Goal: Task Accomplishment & Management: Use online tool/utility

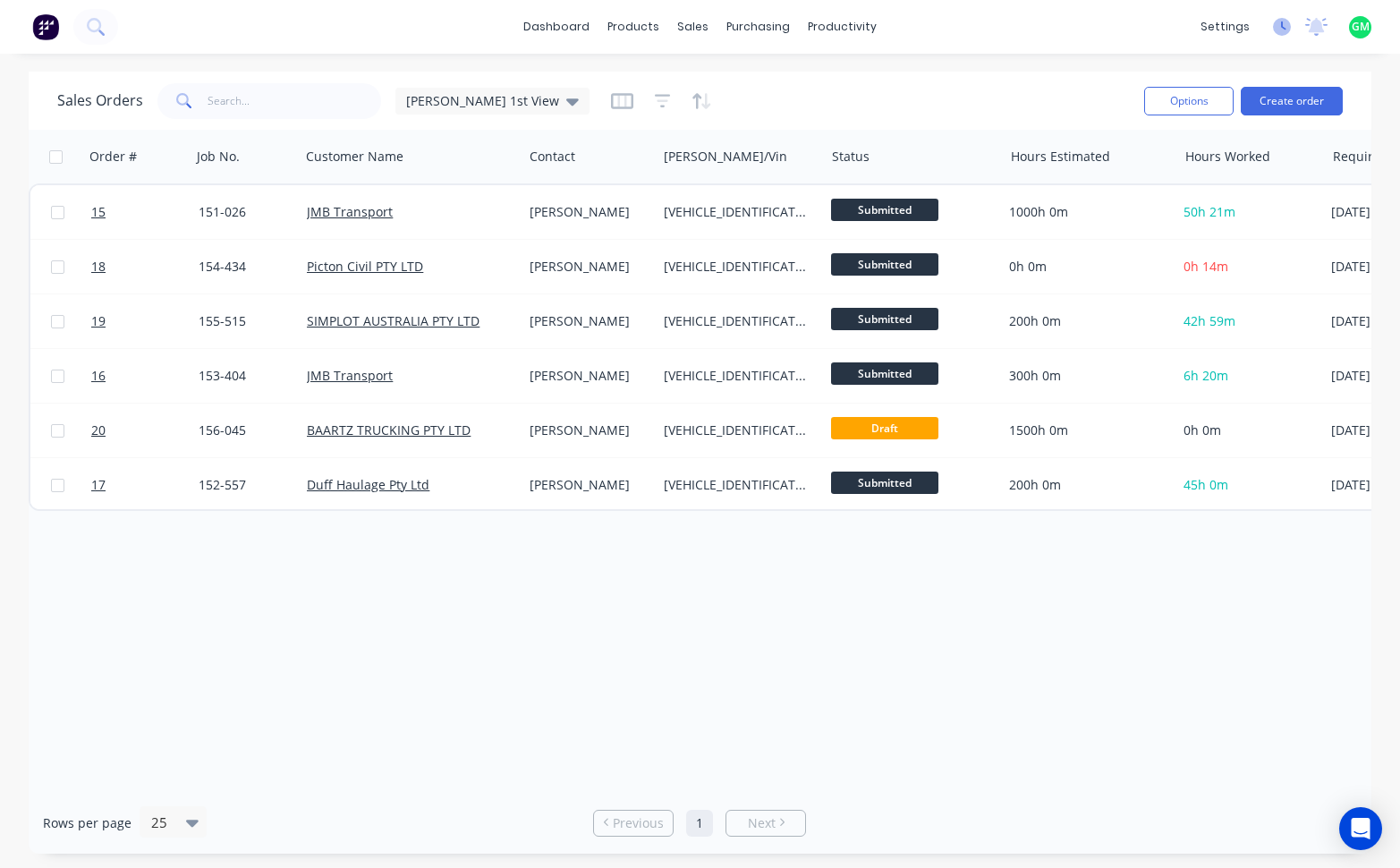
click at [1278, 27] on icon at bounding box center [1281, 26] width 18 height 18
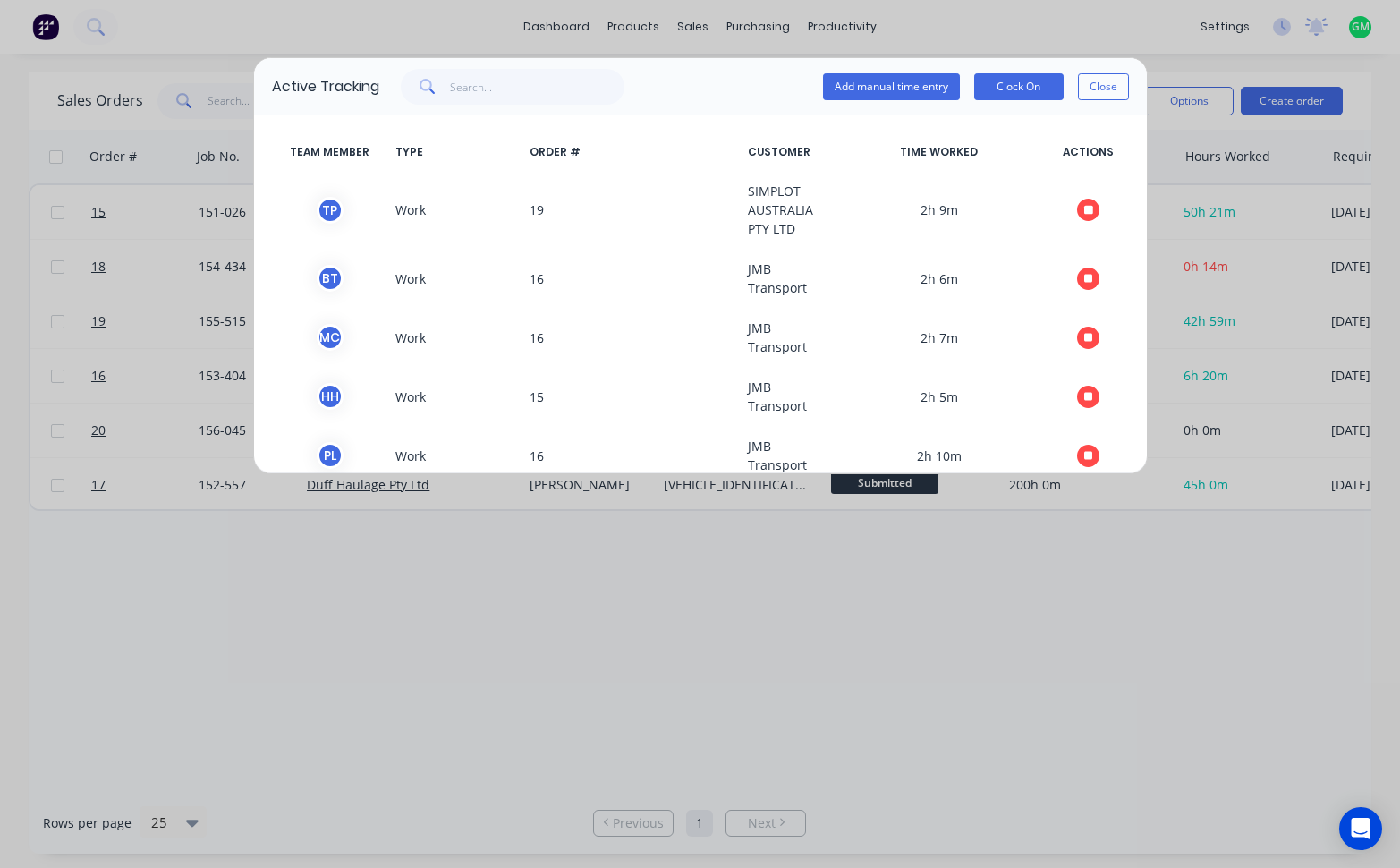
click at [753, 712] on div "Active Tracking Add manual time entry Clock On Close TEAM MEMBER TYPE ORDER # C…" at bounding box center [700, 434] width 1400 height 868
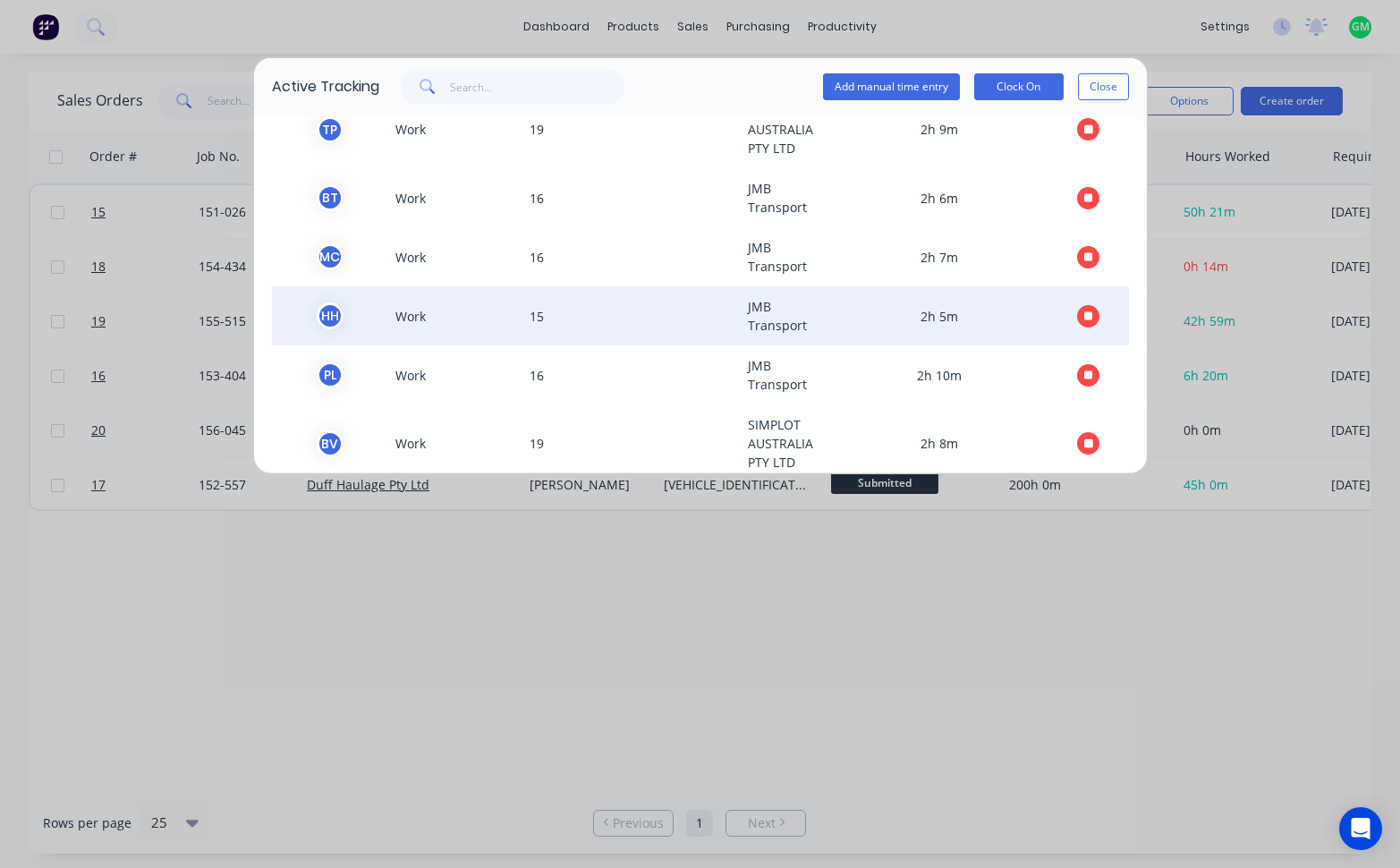
scroll to position [107, 0]
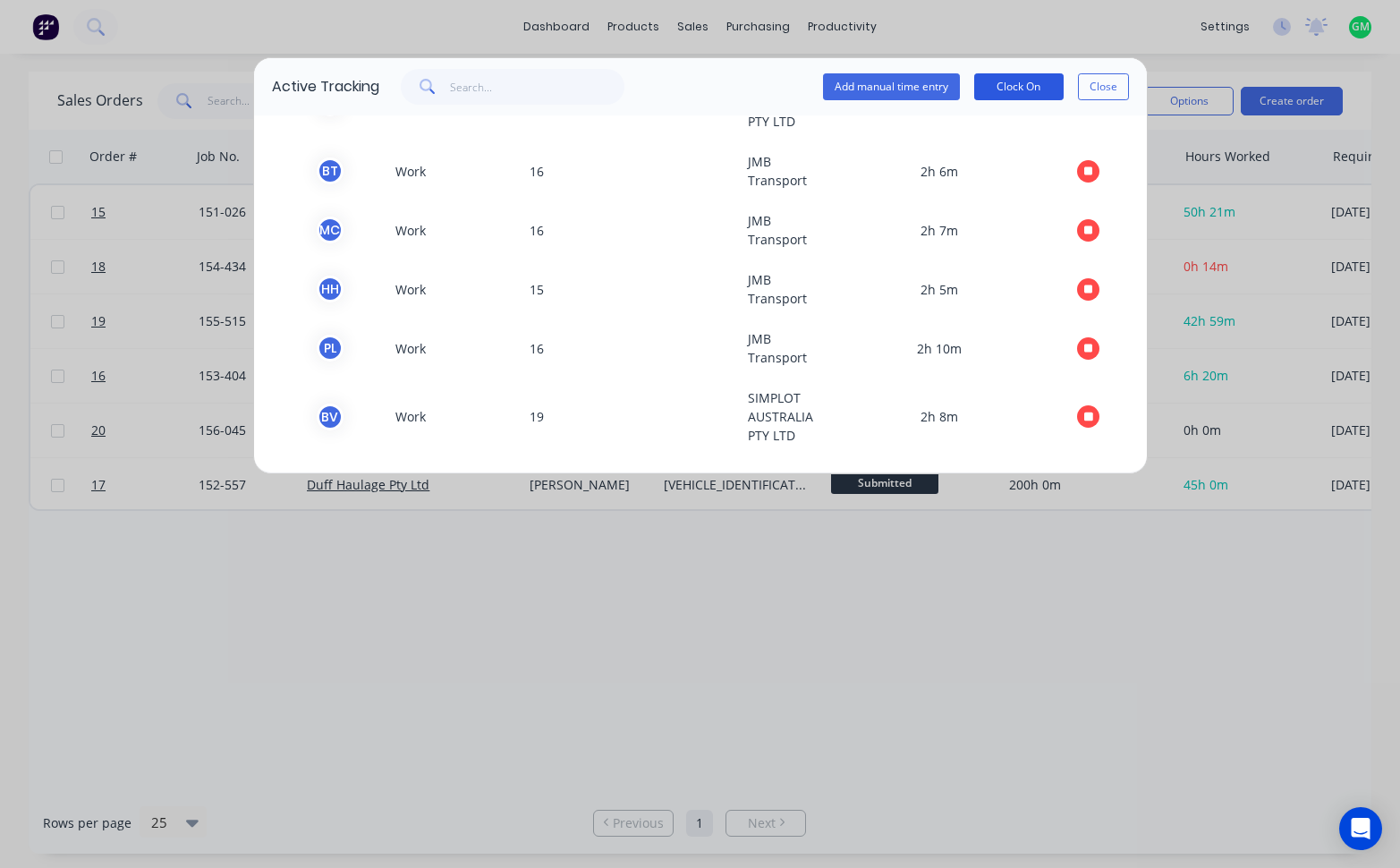
click at [1029, 78] on button "Clock On" at bounding box center [1019, 86] width 90 height 27
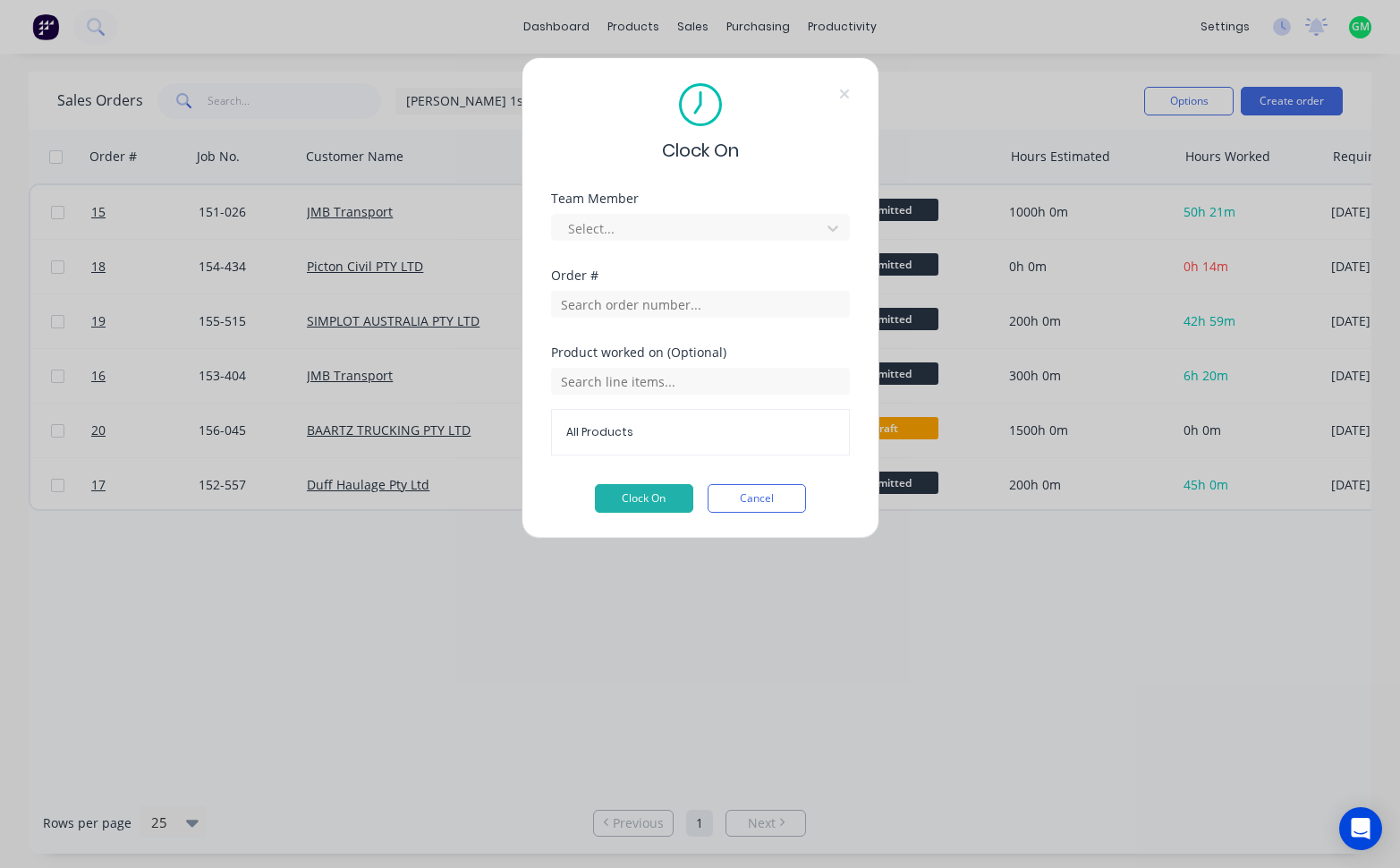
click at [776, 207] on div "Team Member Select..." at bounding box center [700, 217] width 299 height 48
click at [772, 212] on div "Select..." at bounding box center [700, 225] width 299 height 31
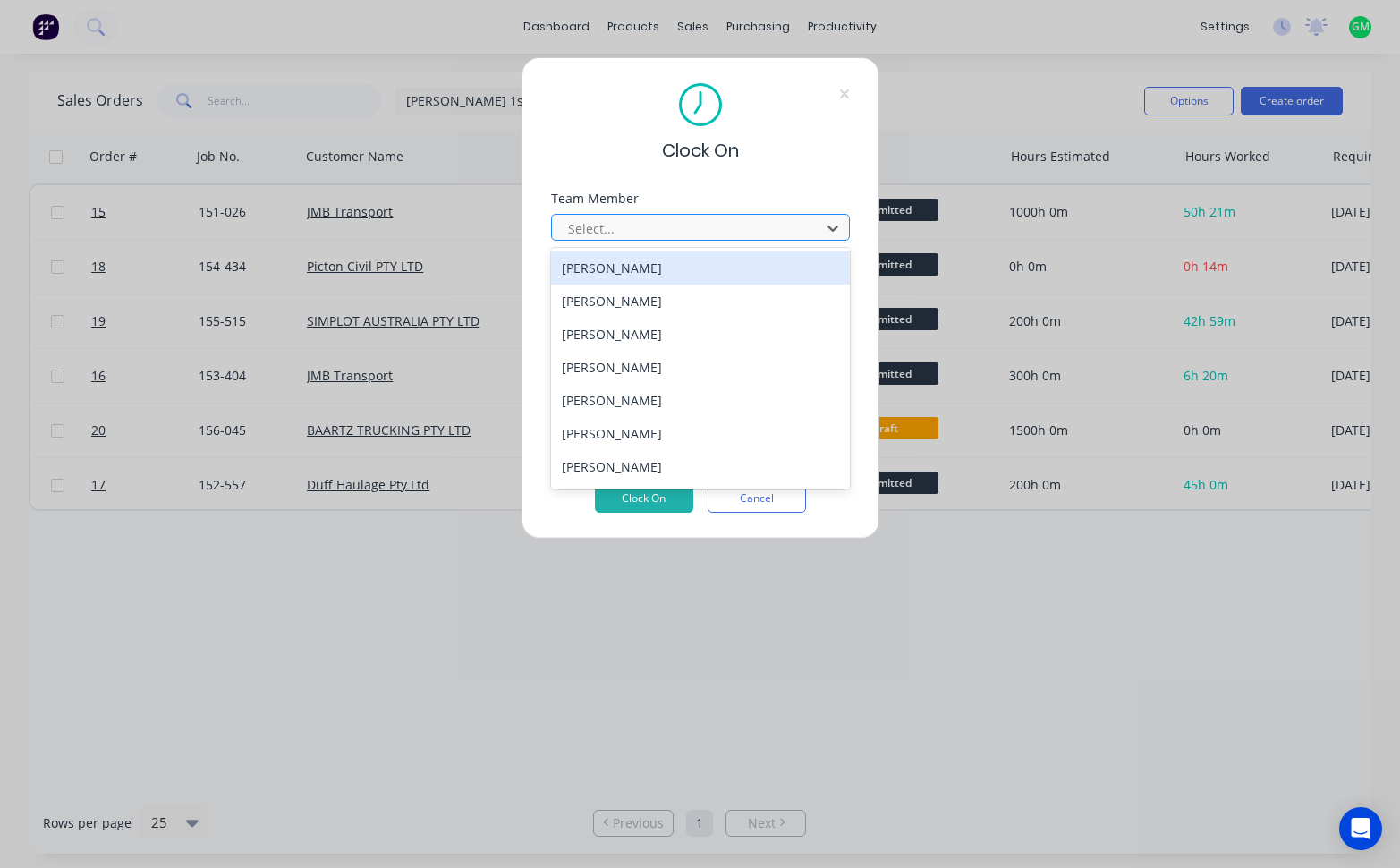
click at [755, 220] on div at bounding box center [688, 229] width 246 height 22
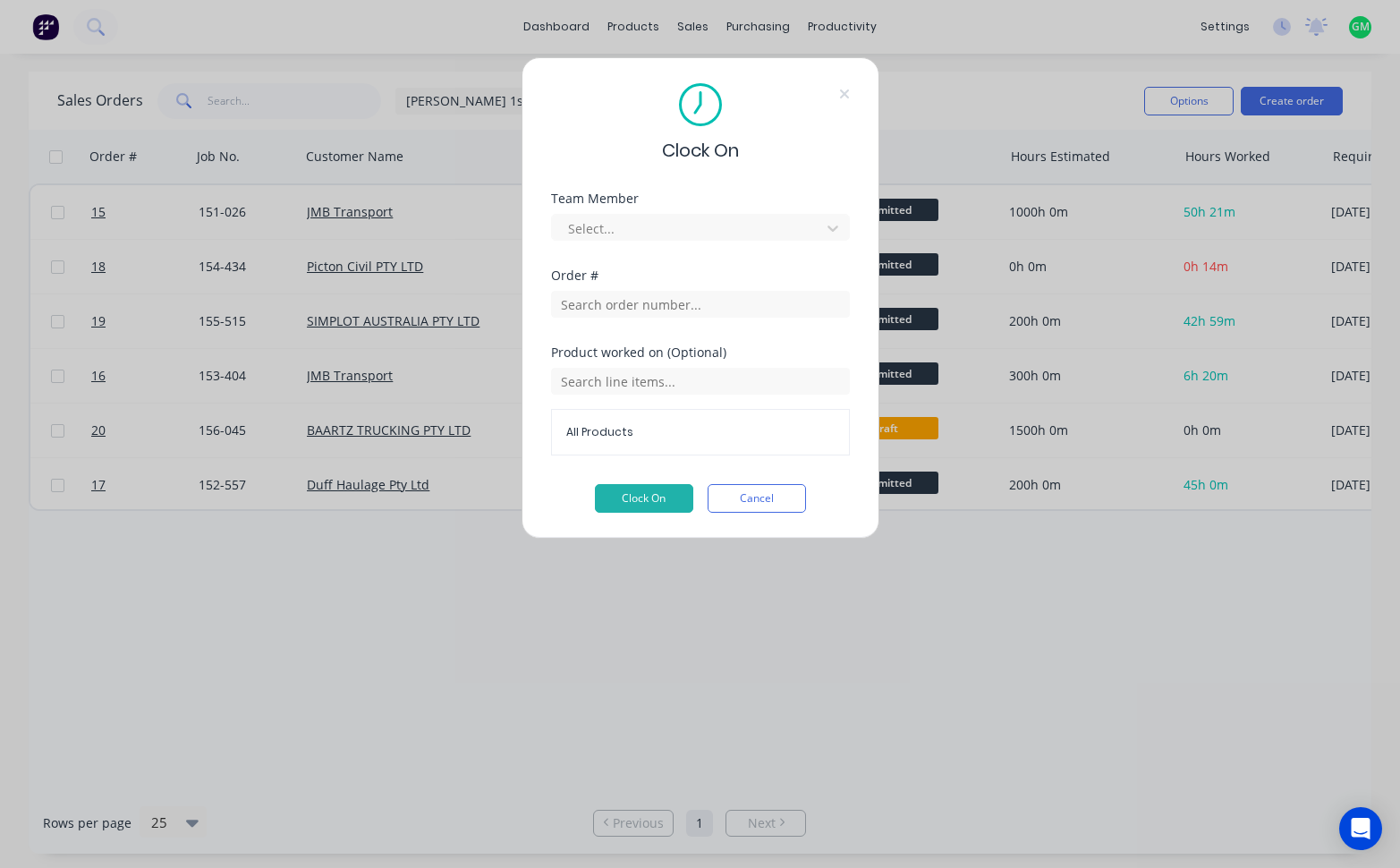
click at [140, 554] on div "Clock On Team Member Select... Order # Product worked on (Optional) All Product…" at bounding box center [700, 434] width 1400 height 868
click at [736, 499] on button "Cancel" at bounding box center [757, 497] width 98 height 29
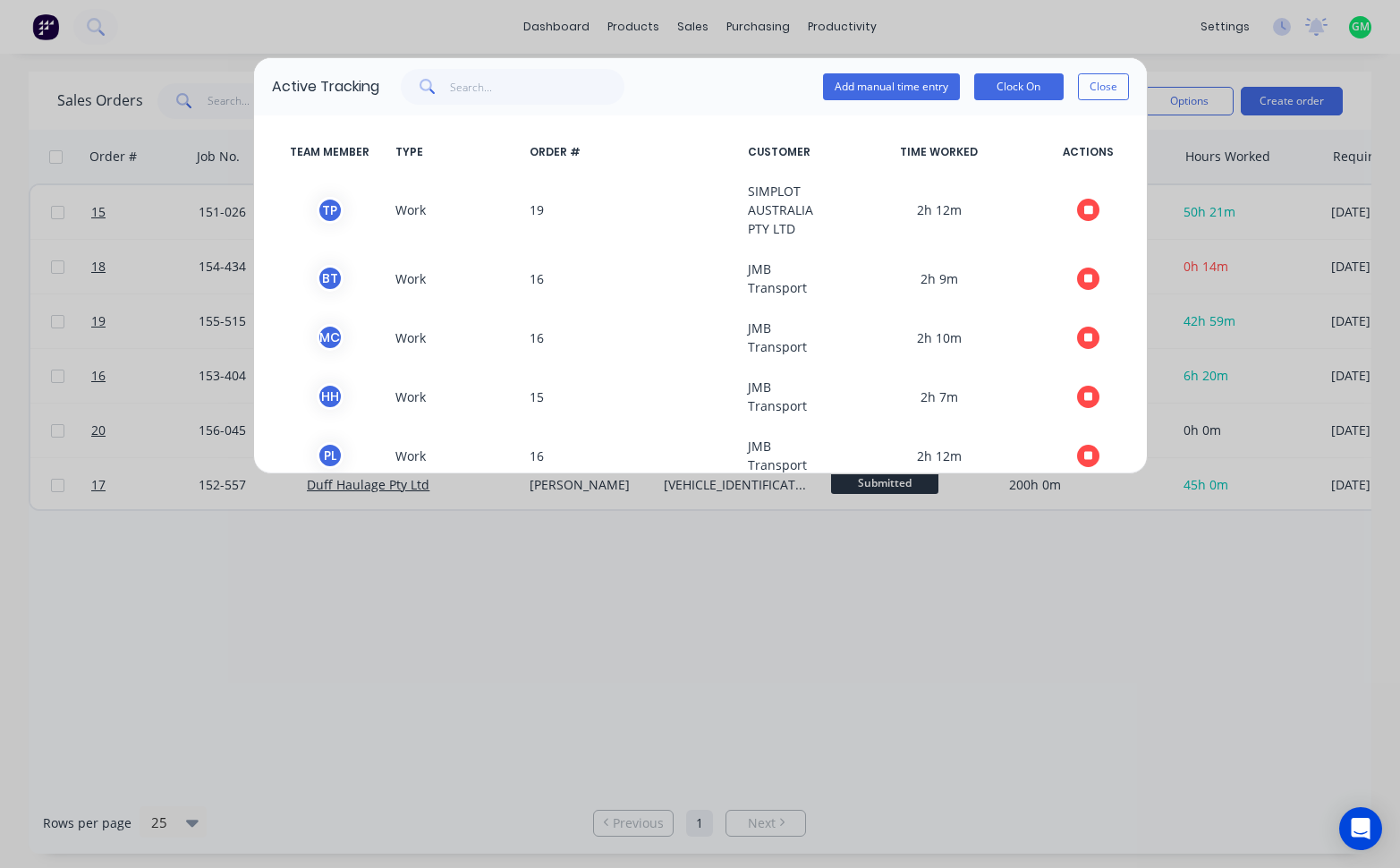
click at [1116, 71] on div "Add manual time entry Clock On Close" at bounding box center [976, 86] width 306 height 36
click at [1106, 86] on button "Close" at bounding box center [1104, 86] width 51 height 27
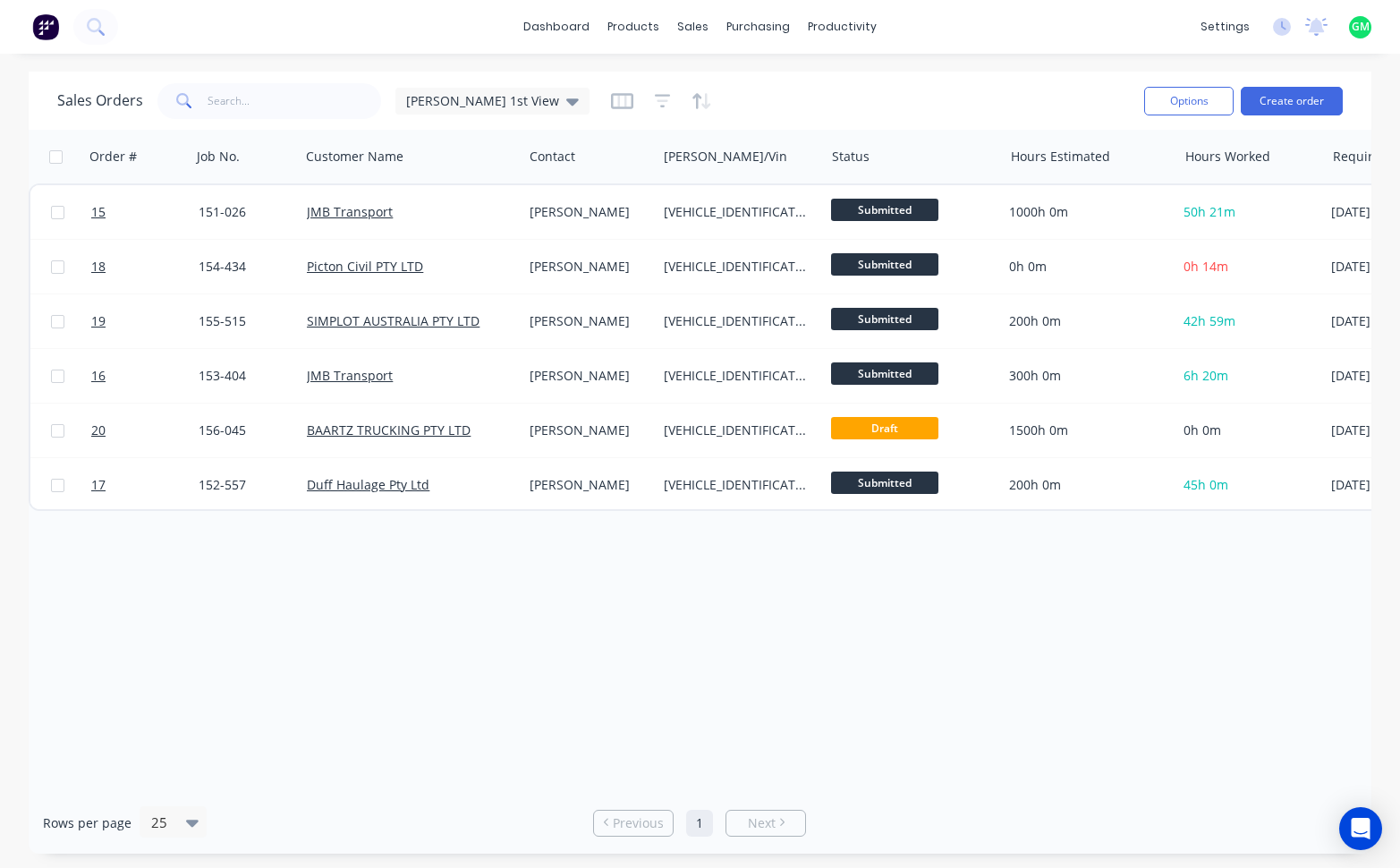
click at [525, 611] on div "Order # Job No. Customer Name Contact [PERSON_NAME]/Vin Status Hours Estimated …" at bounding box center [700, 460] width 1343 height 662
click at [950, 626] on div "Order # Job No. Customer Name Contact [PERSON_NAME]/Vin Status Hours Estimated …" at bounding box center [700, 460] width 1343 height 662
click at [1275, 20] on icon at bounding box center [1281, 26] width 18 height 18
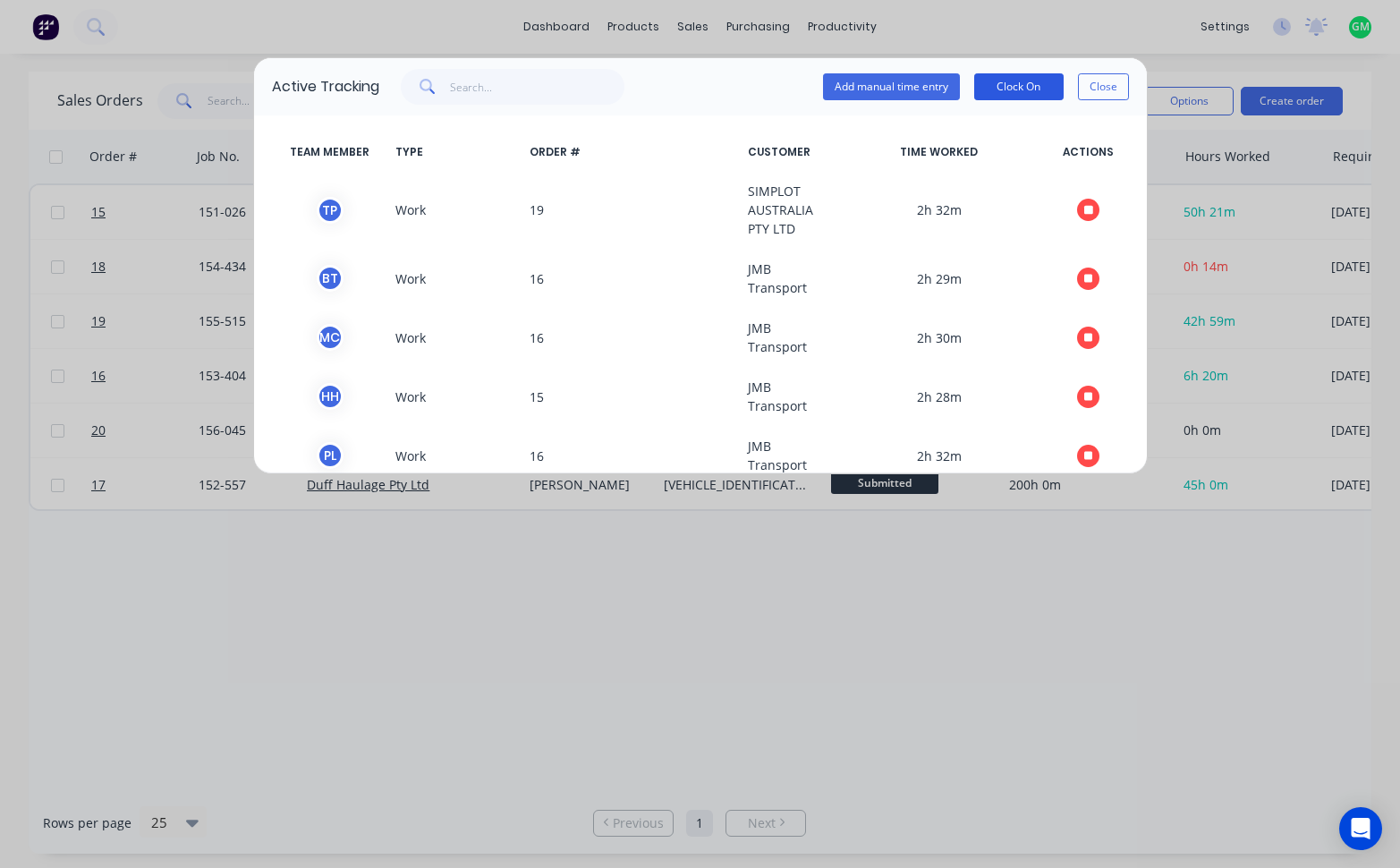
click at [1047, 81] on button "Clock On" at bounding box center [1019, 86] width 90 height 27
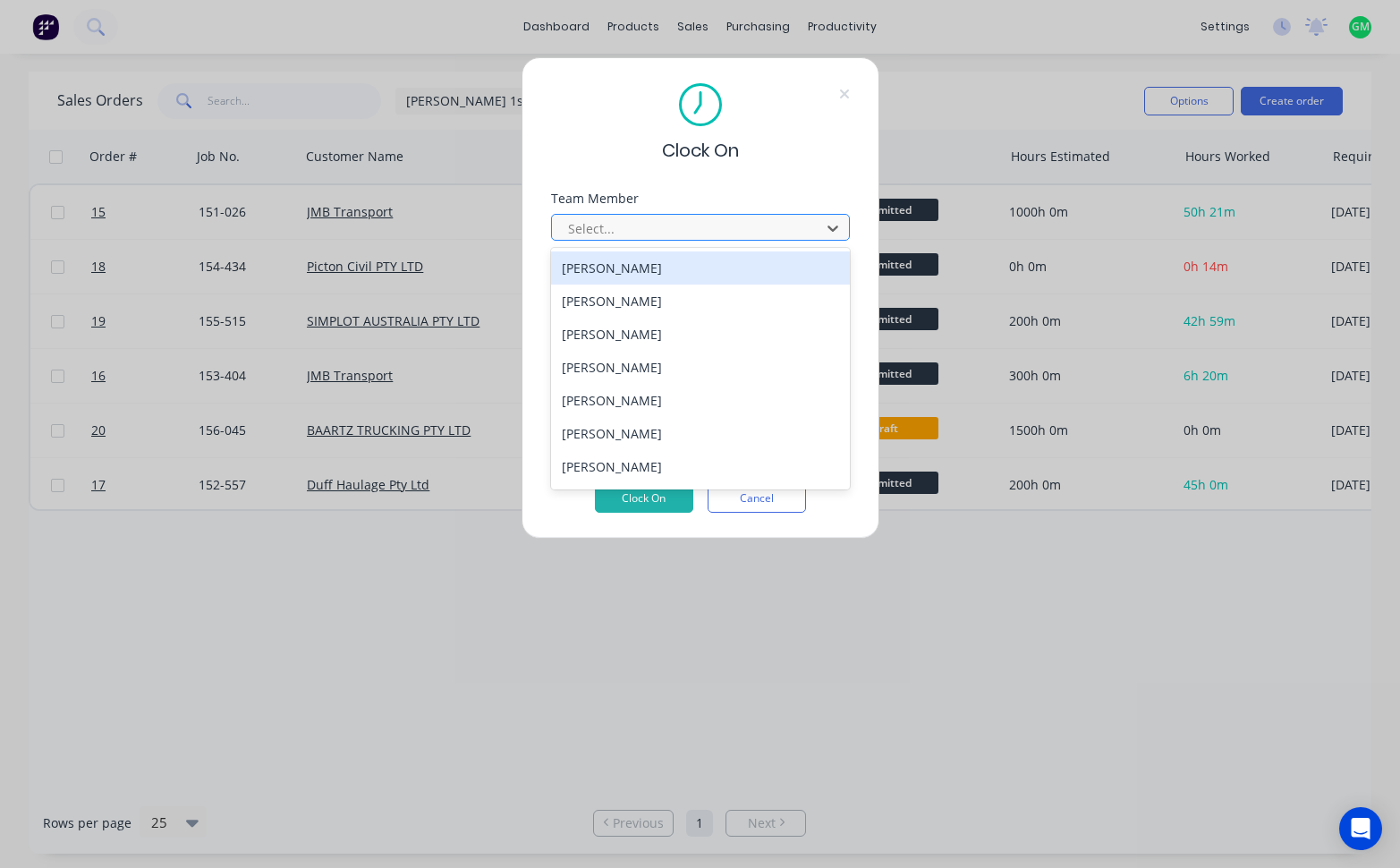
click at [689, 220] on div at bounding box center [688, 229] width 246 height 22
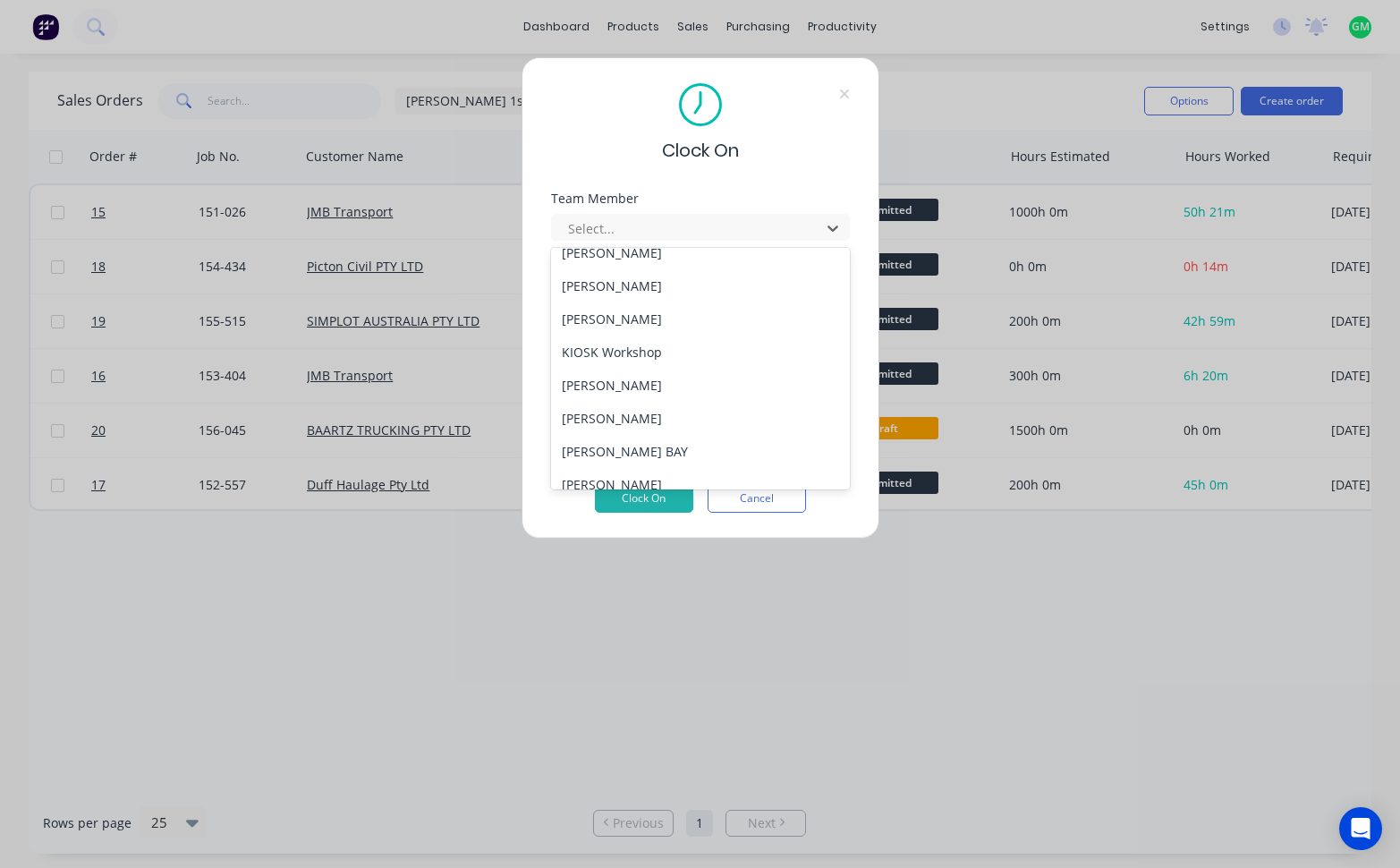
scroll to position [527, 0]
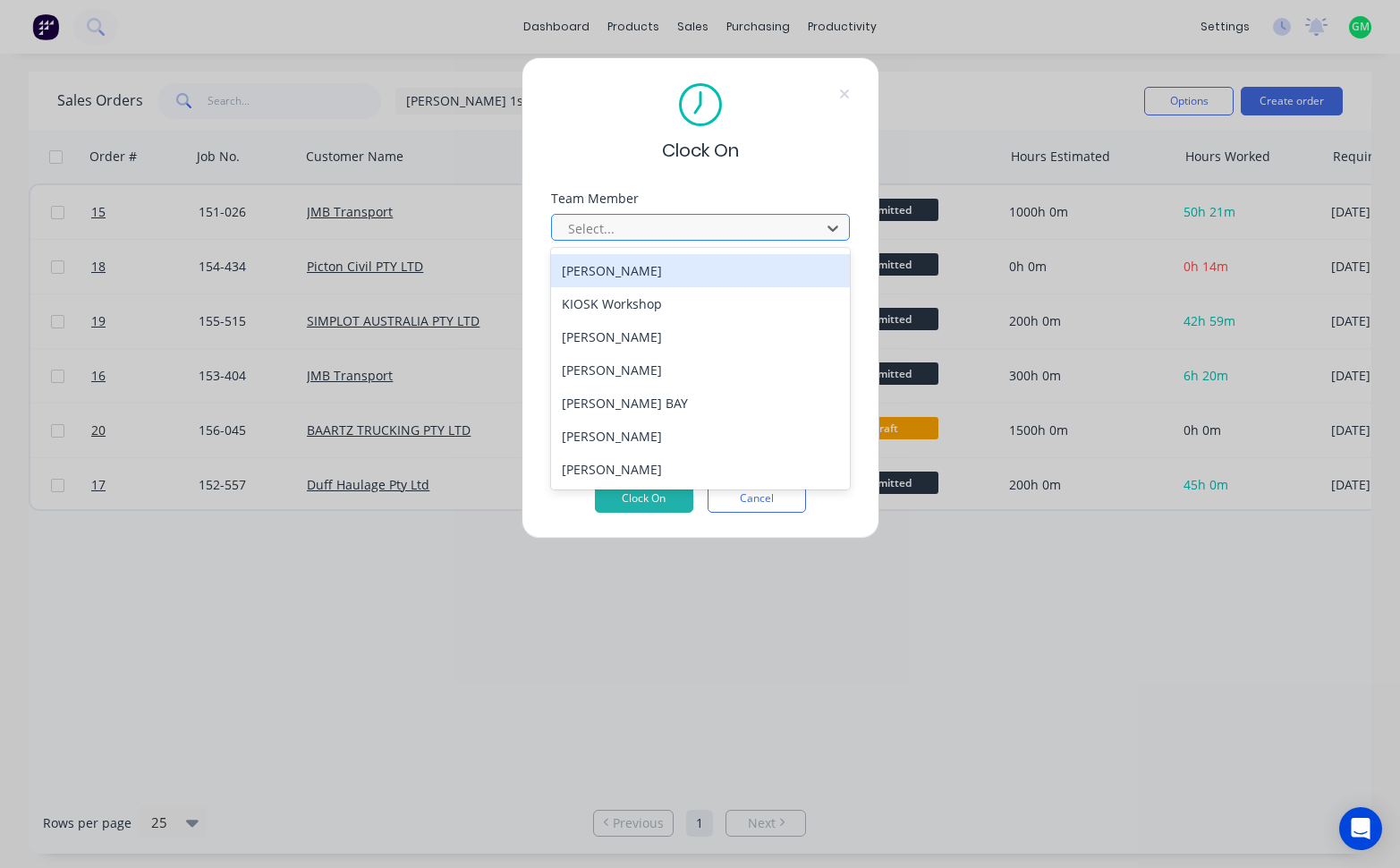
click at [770, 225] on div at bounding box center [688, 229] width 246 height 22
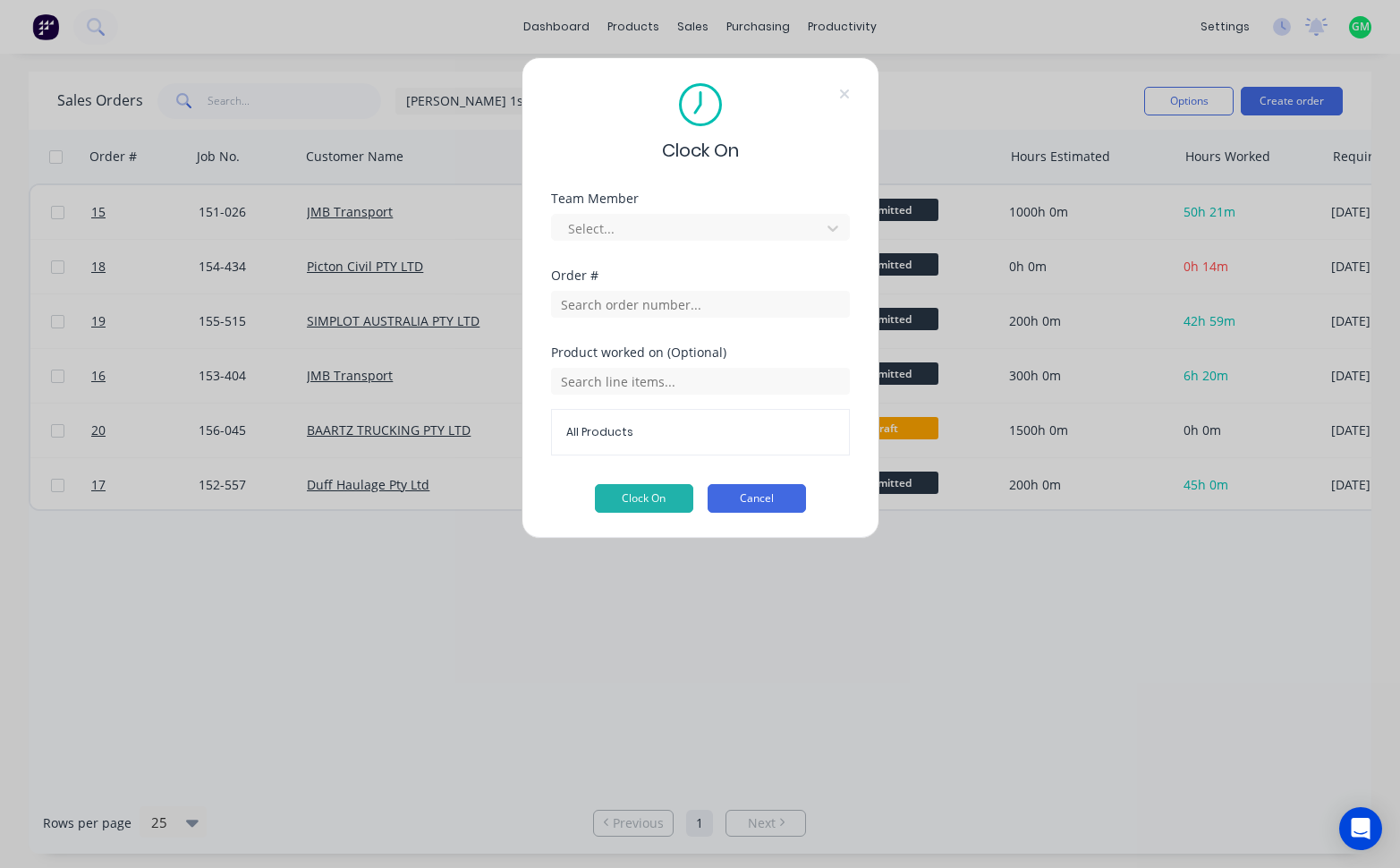
click at [786, 500] on button "Cancel" at bounding box center [757, 497] width 98 height 29
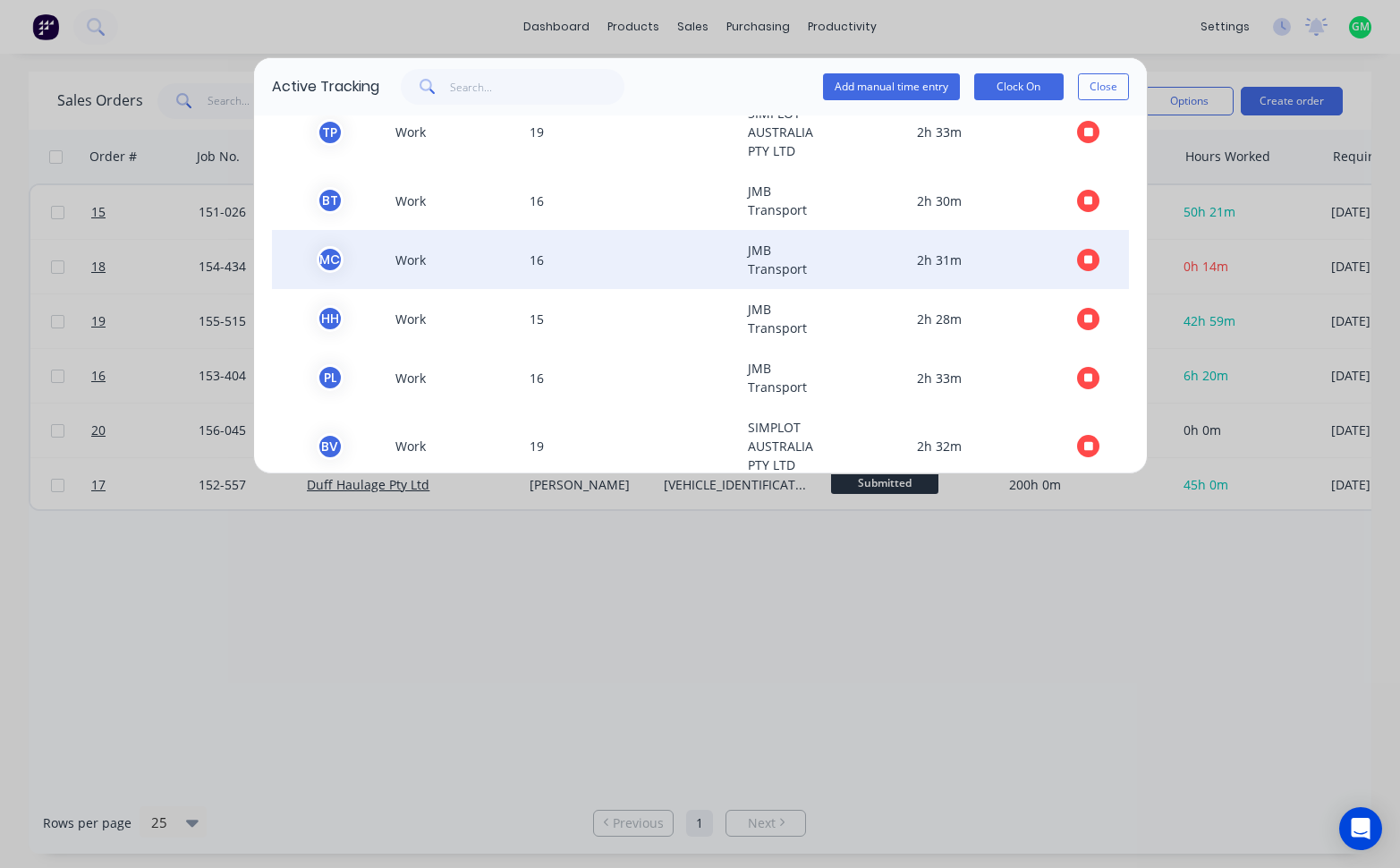
scroll to position [107, 0]
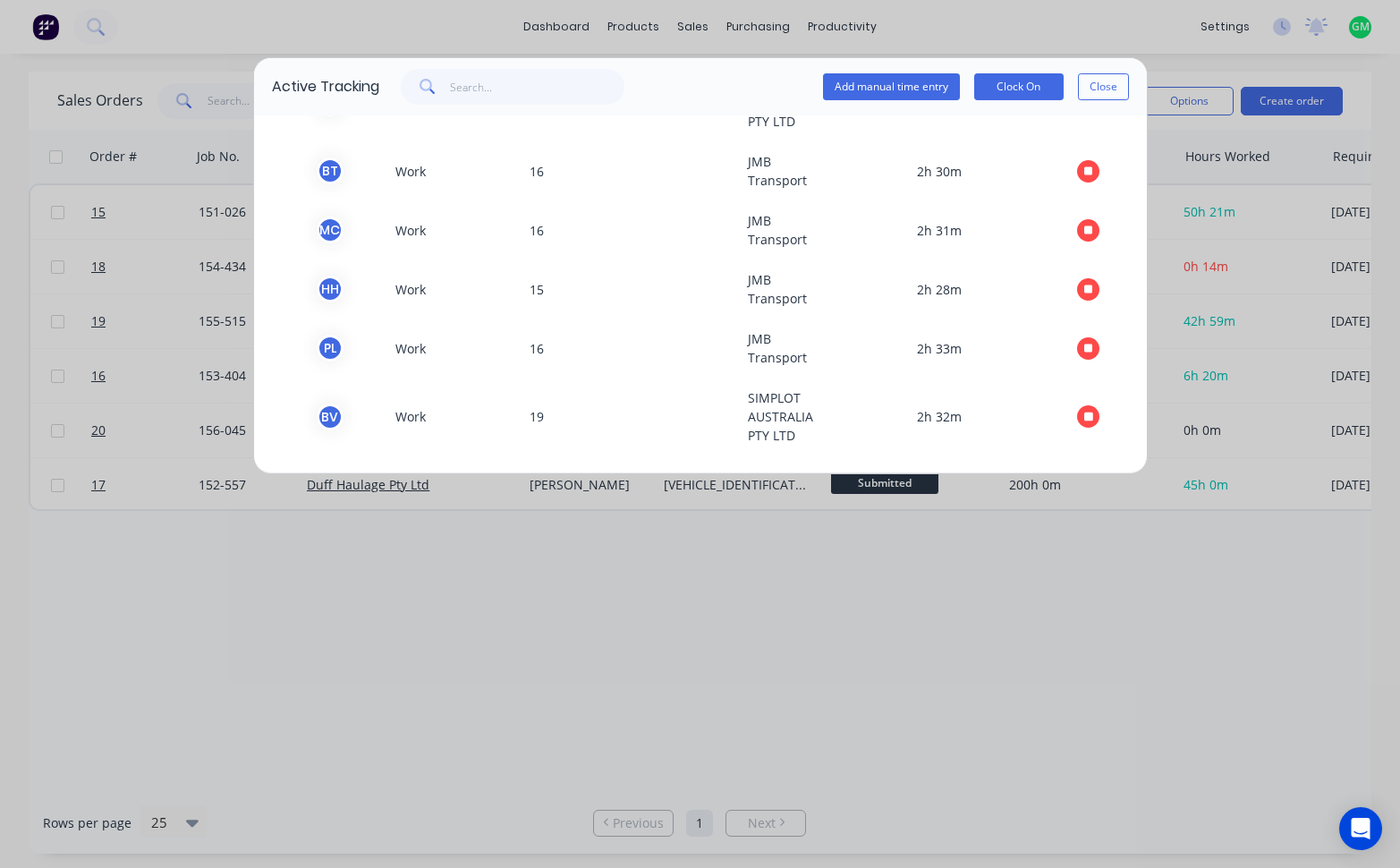
click at [995, 6] on div "Active Tracking Add manual time entry Clock On Close TEAM MEMBER TYPE ORDER # C…" at bounding box center [700, 434] width 1400 height 868
click at [693, 699] on div "Active Tracking Add manual time entry Clock On Close TEAM MEMBER TYPE ORDER # C…" at bounding box center [700, 434] width 1400 height 868
click at [1107, 723] on div "Active Tracking Add manual time entry Clock On Close TEAM MEMBER TYPE ORDER # C…" at bounding box center [700, 434] width 1400 height 868
click at [1117, 82] on button "Close" at bounding box center [1104, 86] width 51 height 27
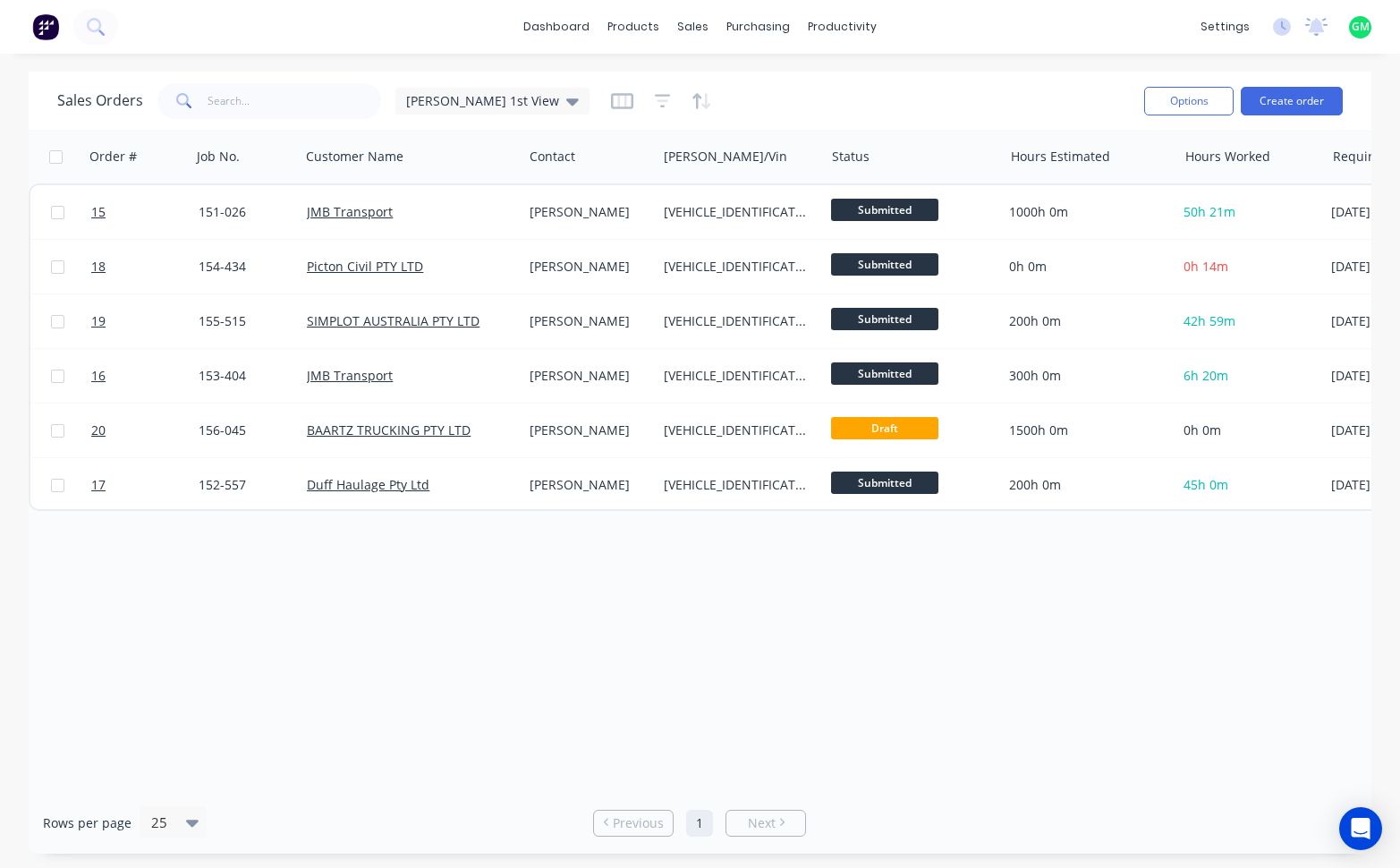
click at [921, 608] on div "Order # Job No. Customer Name Contact [PERSON_NAME]/Vin Status Hours Estimated …" at bounding box center [700, 460] width 1343 height 662
click at [975, 587] on div "Order # Job No. Customer Name Contact [PERSON_NAME]/Vin Status Hours Estimated …" at bounding box center [700, 460] width 1343 height 662
click at [940, 645] on div "Order # Job No. Customer Name Contact [PERSON_NAME]/Vin Status Hours Estimated …" at bounding box center [700, 460] width 1343 height 662
drag, startPoint x: 594, startPoint y: 640, endPoint x: 596, endPoint y: 573, distance: 67.0
click at [593, 639] on div "Order # Job No. Customer Name Contact [PERSON_NAME]/Vin Status Hours Estimated …" at bounding box center [700, 460] width 1343 height 662
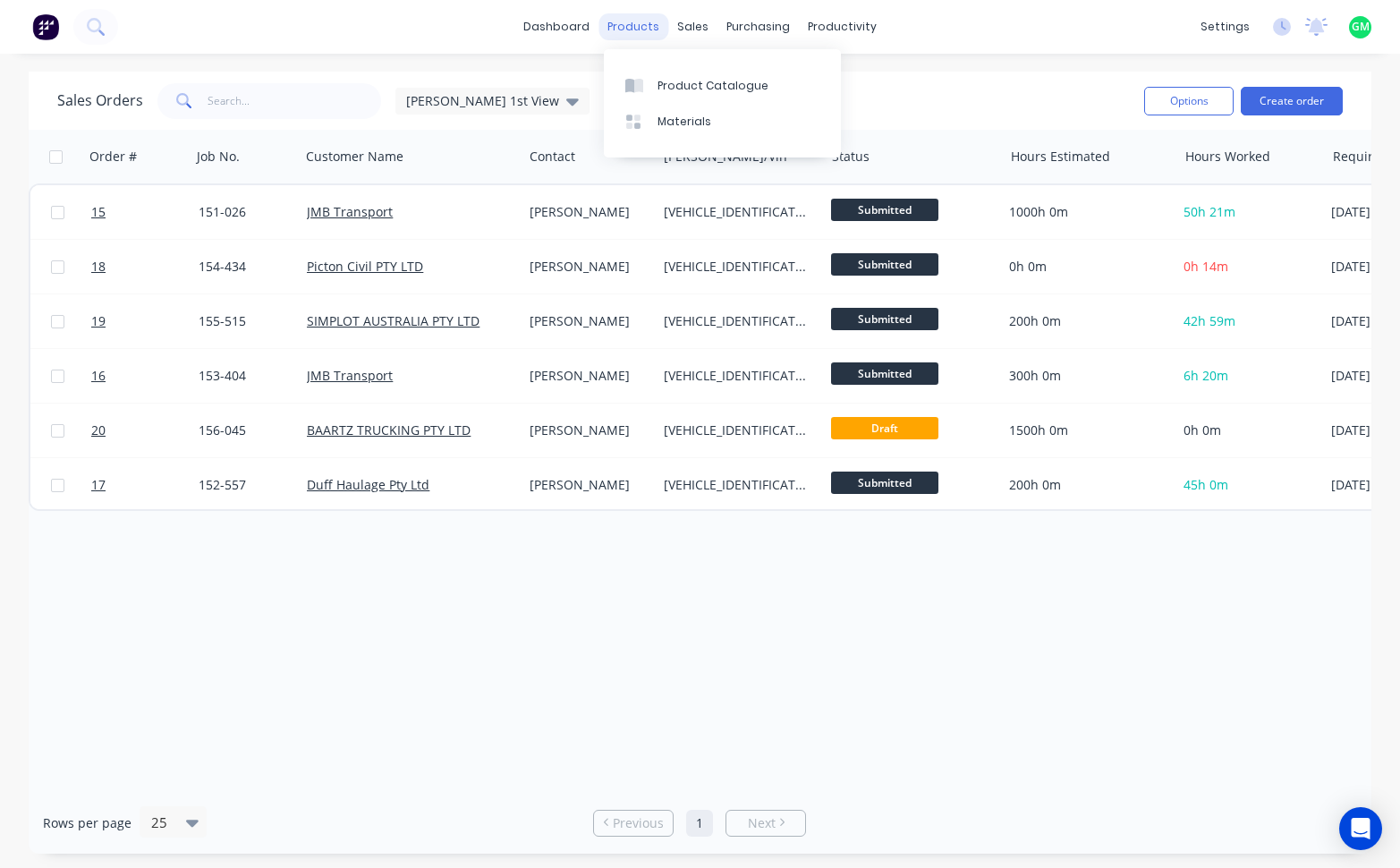
click at [645, 19] on div "products" at bounding box center [633, 26] width 69 height 27
click at [675, 84] on div "Product Catalogue" at bounding box center [713, 85] width 111 height 16
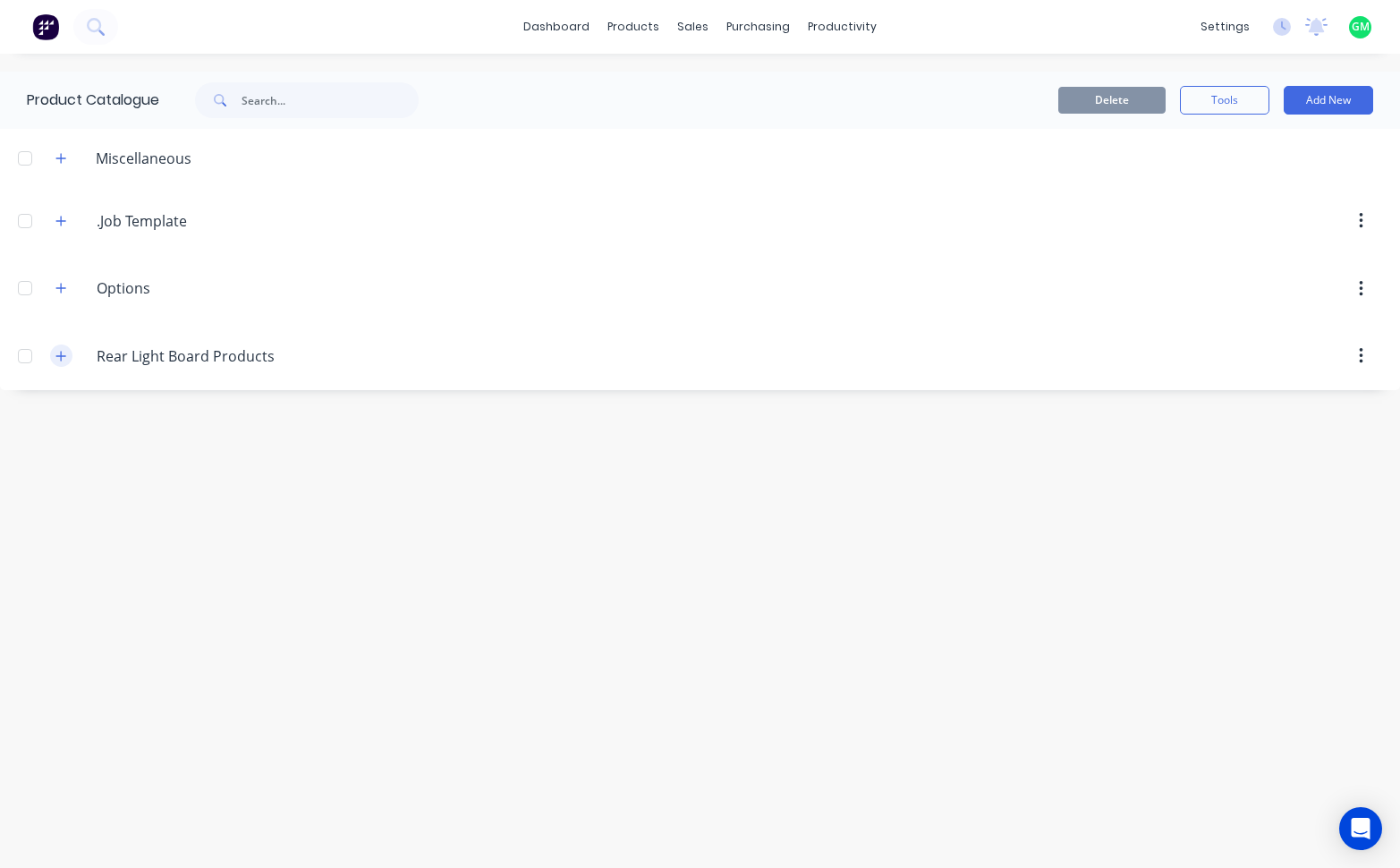
click at [60, 348] on button "button" at bounding box center [61, 356] width 22 height 22
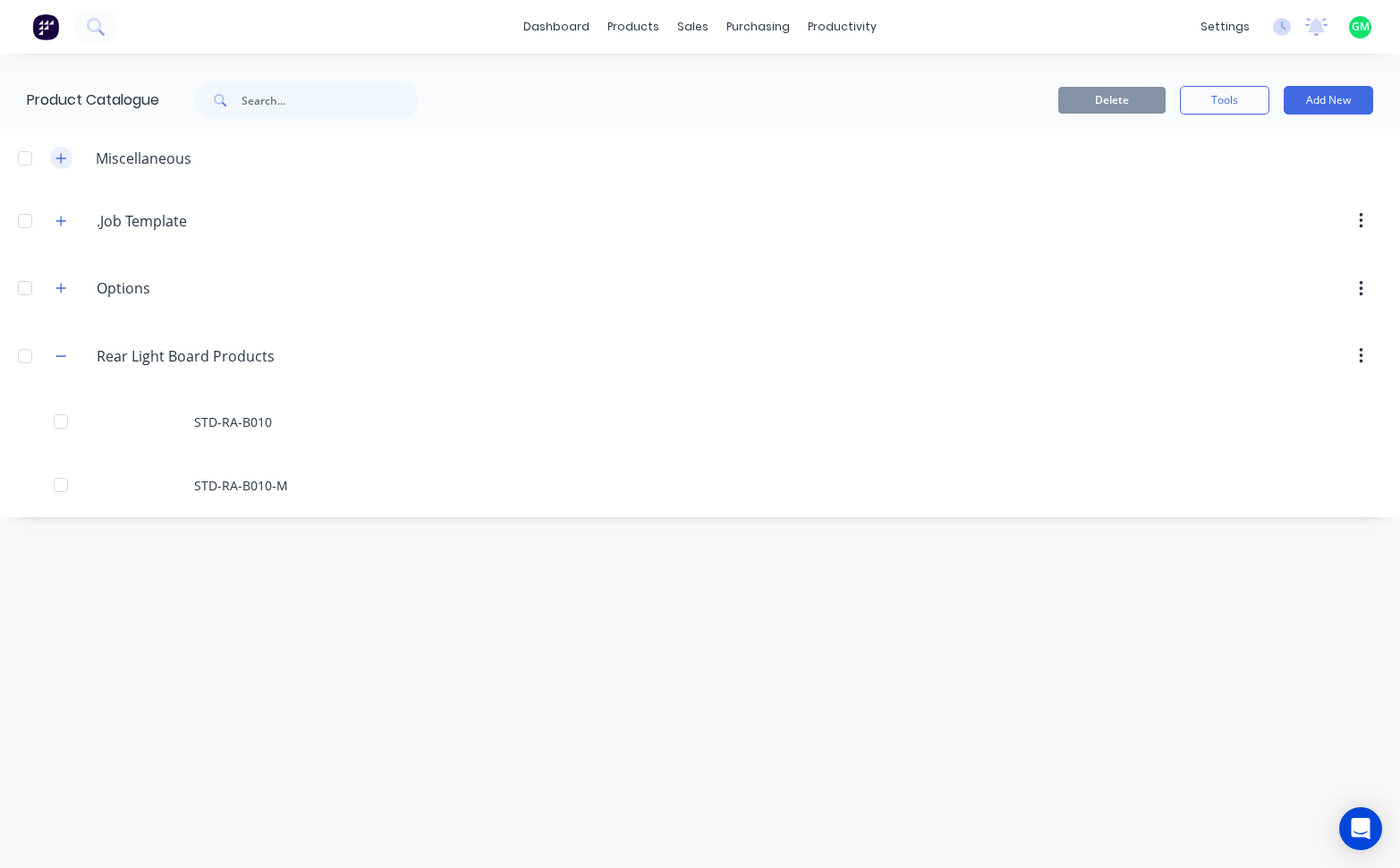
click at [70, 156] on button "button" at bounding box center [61, 157] width 22 height 22
click at [59, 209] on button "button" at bounding box center [61, 220] width 22 height 22
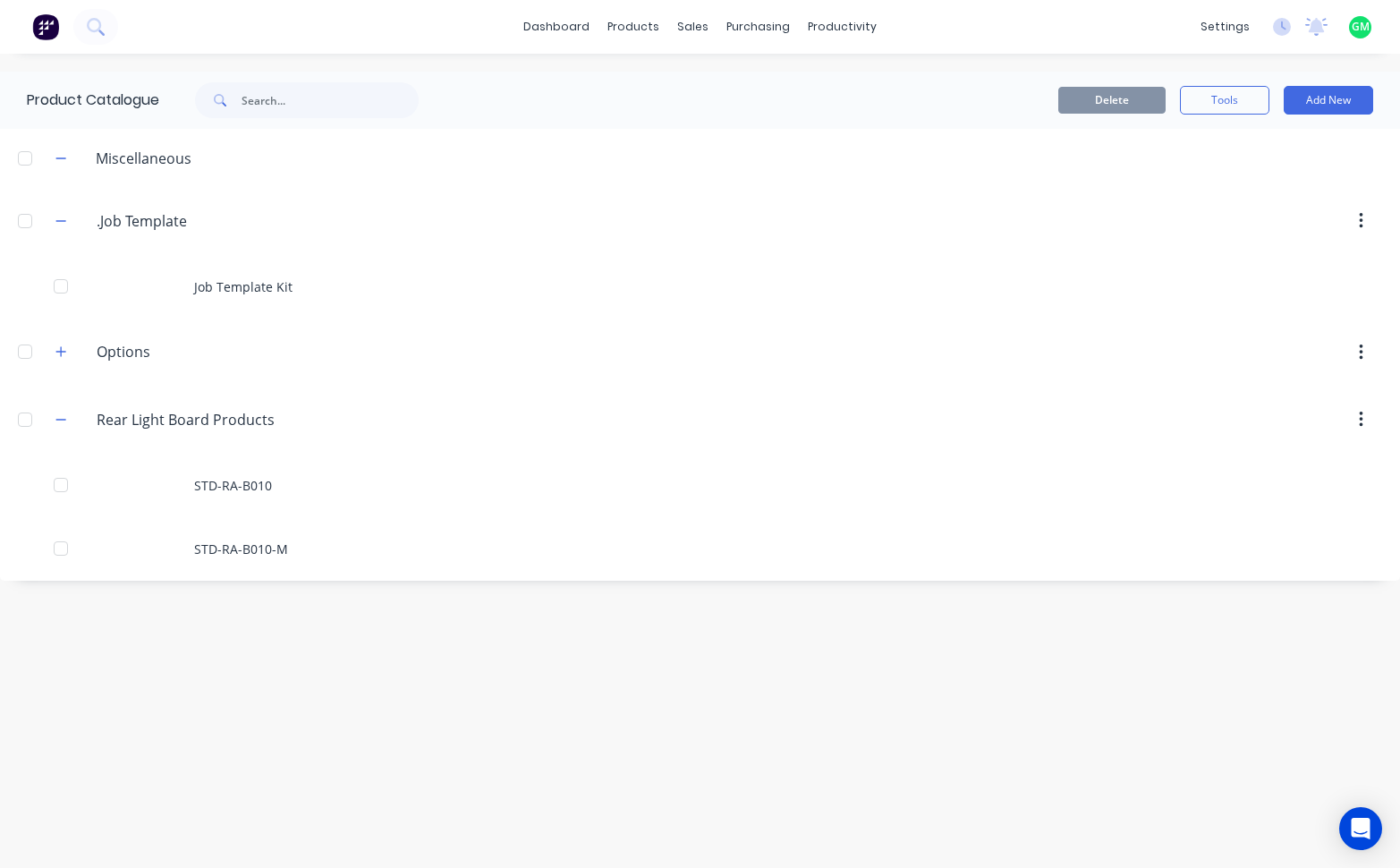
click at [379, 187] on header ".Job.Template .Job Template" at bounding box center [700, 220] width 1400 height 68
click at [103, 225] on input ".Job Template" at bounding box center [202, 220] width 212 height 21
click at [94, 220] on div ".Job.Template .Job Template" at bounding box center [202, 220] width 241 height 23
click at [404, 180] on header "Miscellaneous" at bounding box center [700, 157] width 1400 height 58
click at [1369, 221] on button "button" at bounding box center [1360, 220] width 42 height 32
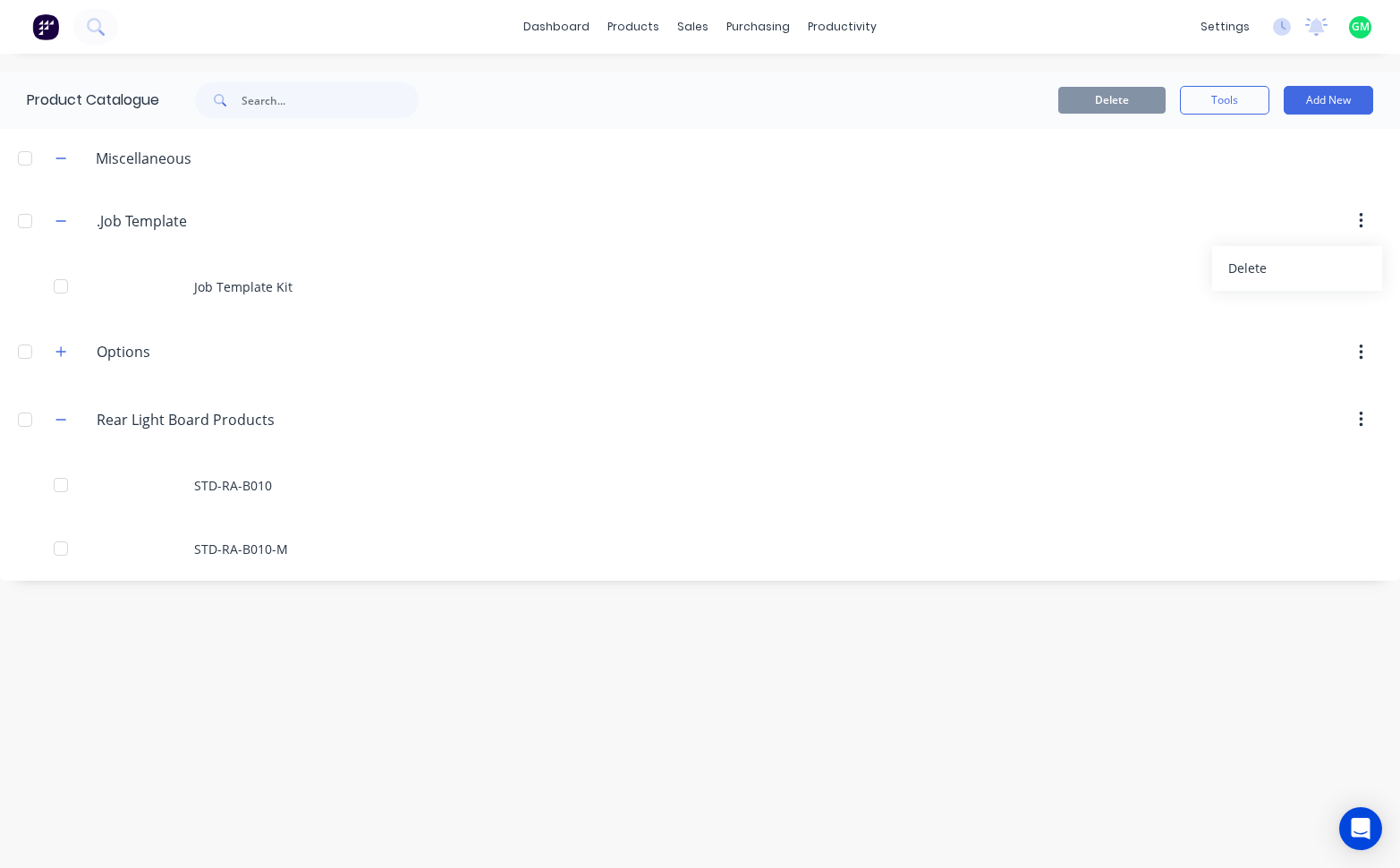
click at [741, 222] on div "Delete" at bounding box center [852, 220] width 1060 height 32
click at [31, 227] on div at bounding box center [25, 220] width 36 height 36
click at [30, 227] on div at bounding box center [25, 220] width 36 height 36
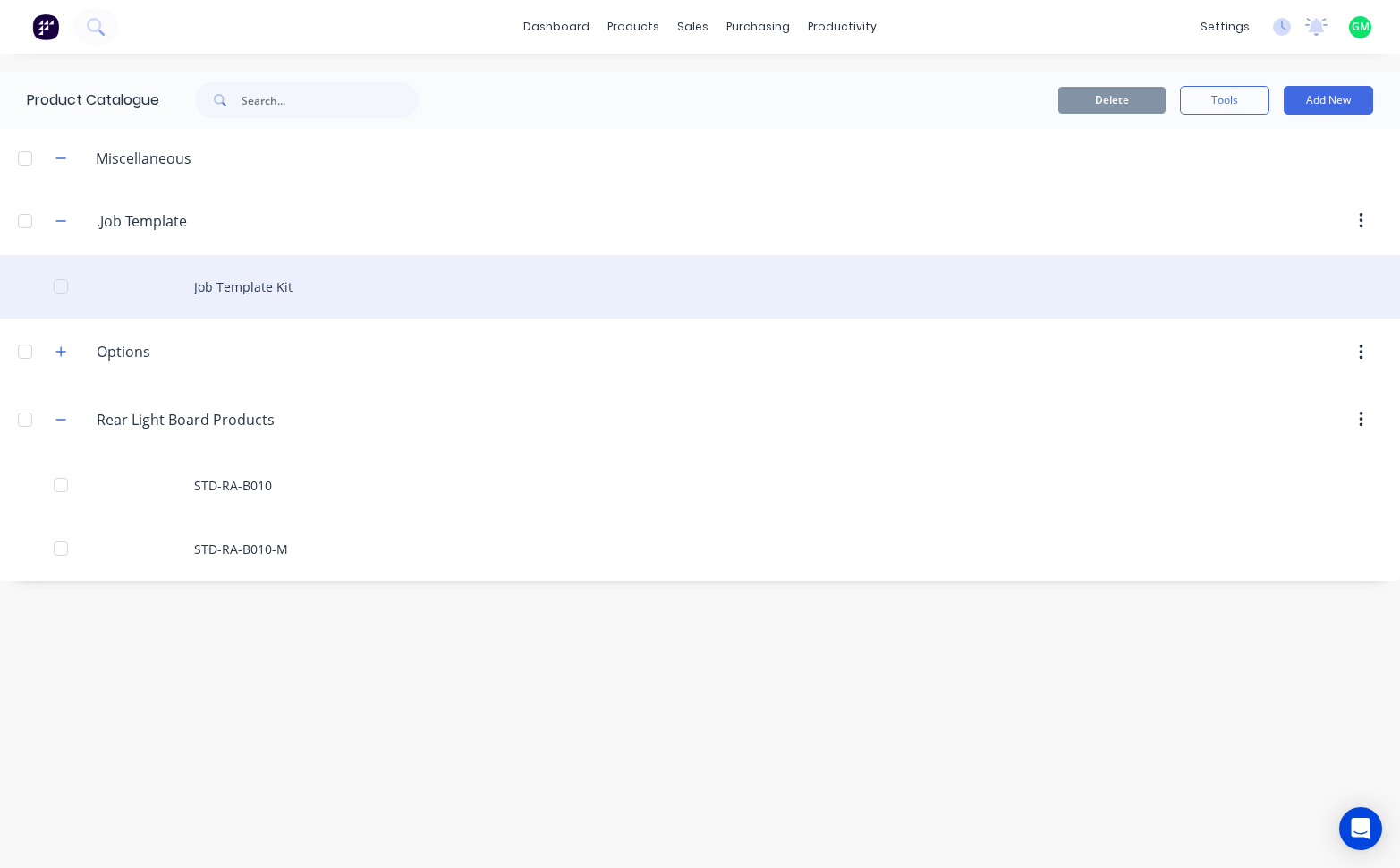
click at [224, 288] on div "Job Template Kit" at bounding box center [700, 286] width 1400 height 64
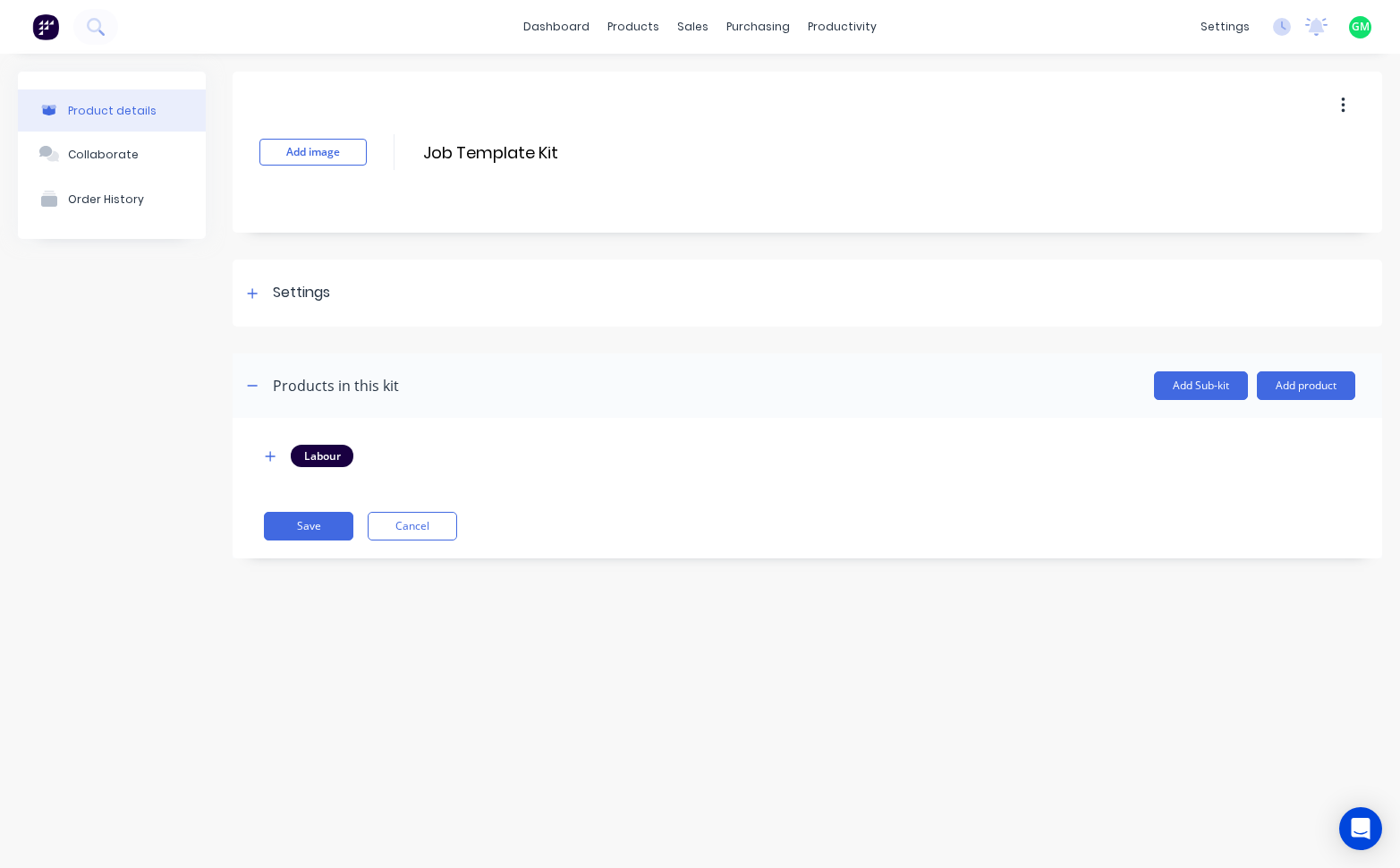
click at [513, 692] on div "Product details Collaborate Order History Add image Job Template Kit Job Templa…" at bounding box center [700, 443] width 1400 height 778
click at [421, 675] on div "Product details Collaborate Order History Add image Job Template Kit Job Templa…" at bounding box center [700, 443] width 1400 height 778
click at [263, 460] on button "button" at bounding box center [271, 456] width 22 height 22
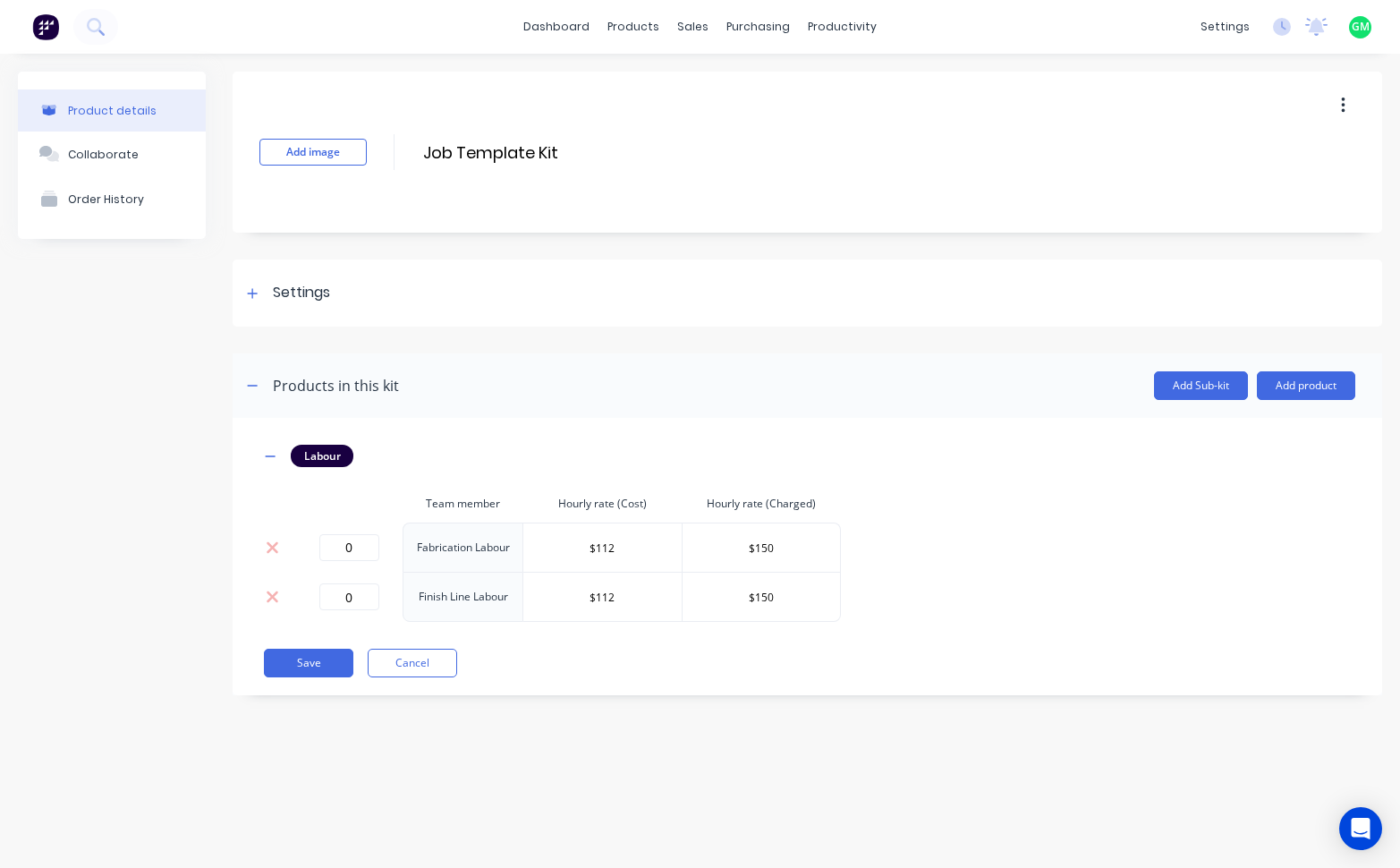
click at [372, 799] on div "Product details Collaborate Order History Add image Job Template Kit Job Templa…" at bounding box center [700, 443] width 1400 height 778
click at [662, 849] on div "dashboard products sales purchasing productivity dashboard products Product Cat…" at bounding box center [700, 434] width 1400 height 868
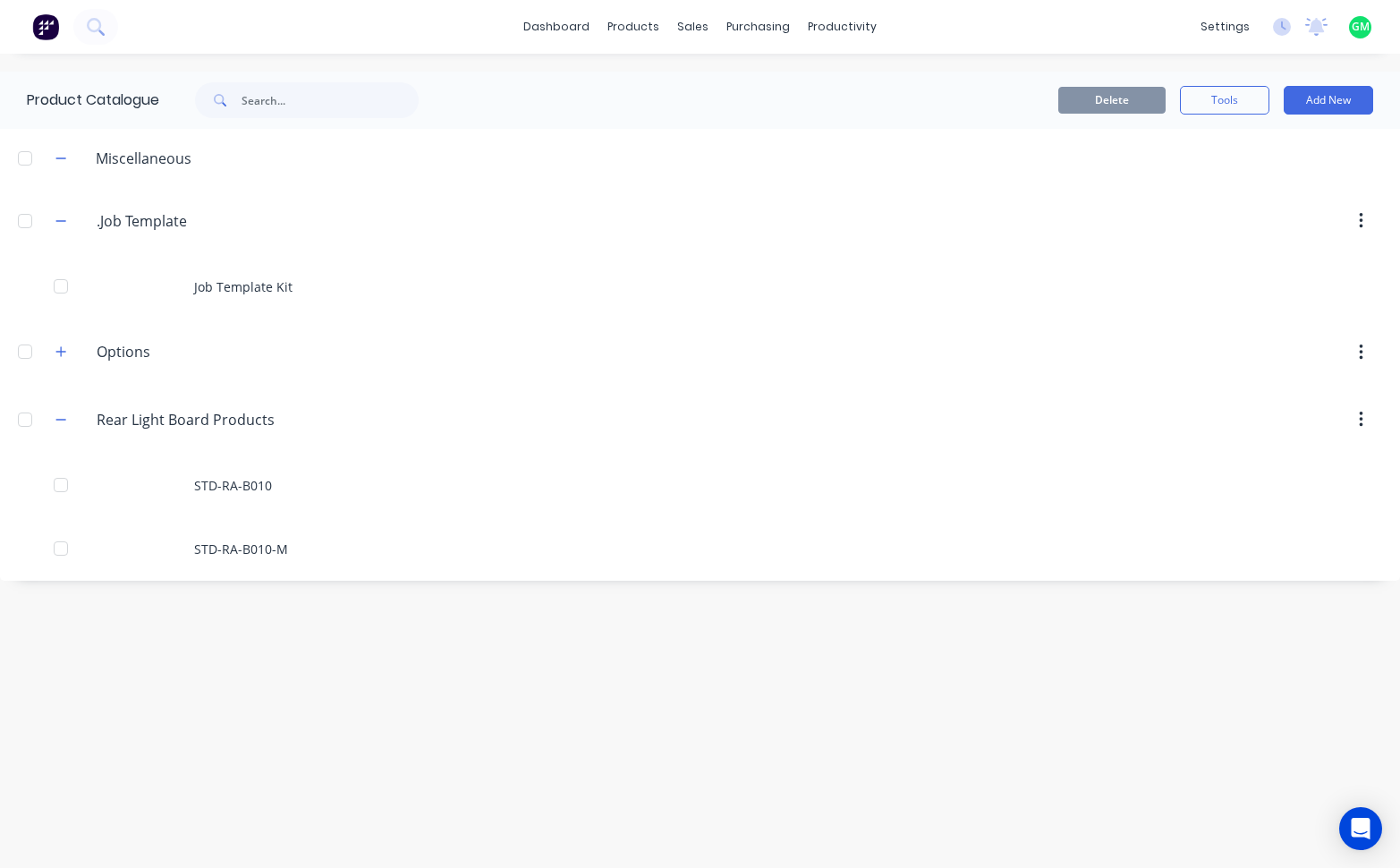
click at [32, 226] on div at bounding box center [25, 220] width 36 height 36
click at [195, 228] on input ".Job Template" at bounding box center [202, 220] width 212 height 21
type input ".Job Templates"
drag, startPoint x: 506, startPoint y: 801, endPoint x: 491, endPoint y: 777, distance: 28.3
click at [498, 786] on div "Product Catalogue Delete Tools Add New Miscellaneous .Job.Templates .Job Templa…" at bounding box center [700, 460] width 1400 height 778
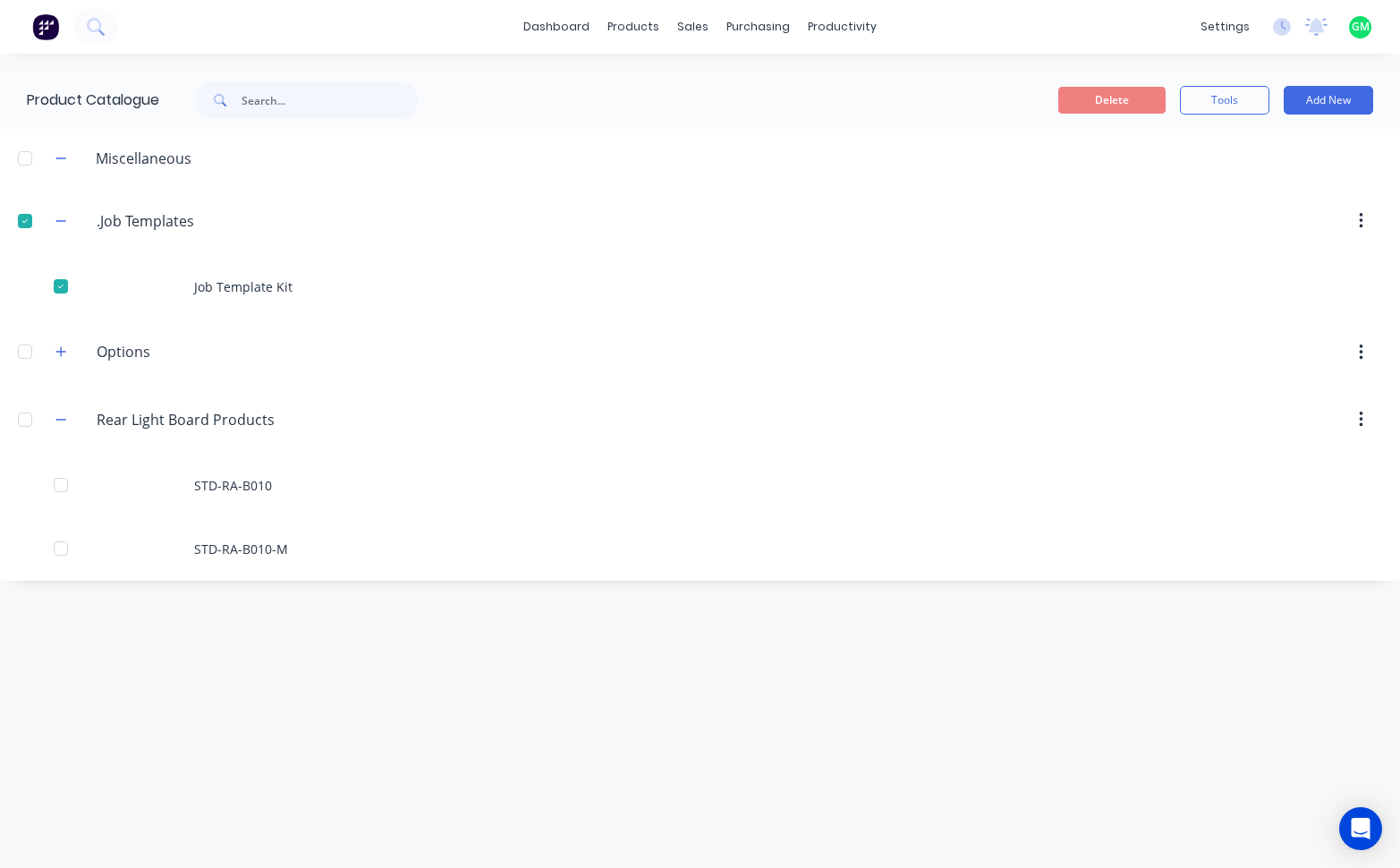
click at [519, 208] on div at bounding box center [852, 220] width 1060 height 32
click at [28, 217] on div at bounding box center [25, 220] width 36 height 36
click at [296, 156] on div at bounding box center [802, 157] width 1194 height 22
click at [208, 170] on header "Miscellaneous" at bounding box center [700, 157] width 1400 height 58
click at [213, 163] on div at bounding box center [802, 157] width 1194 height 22
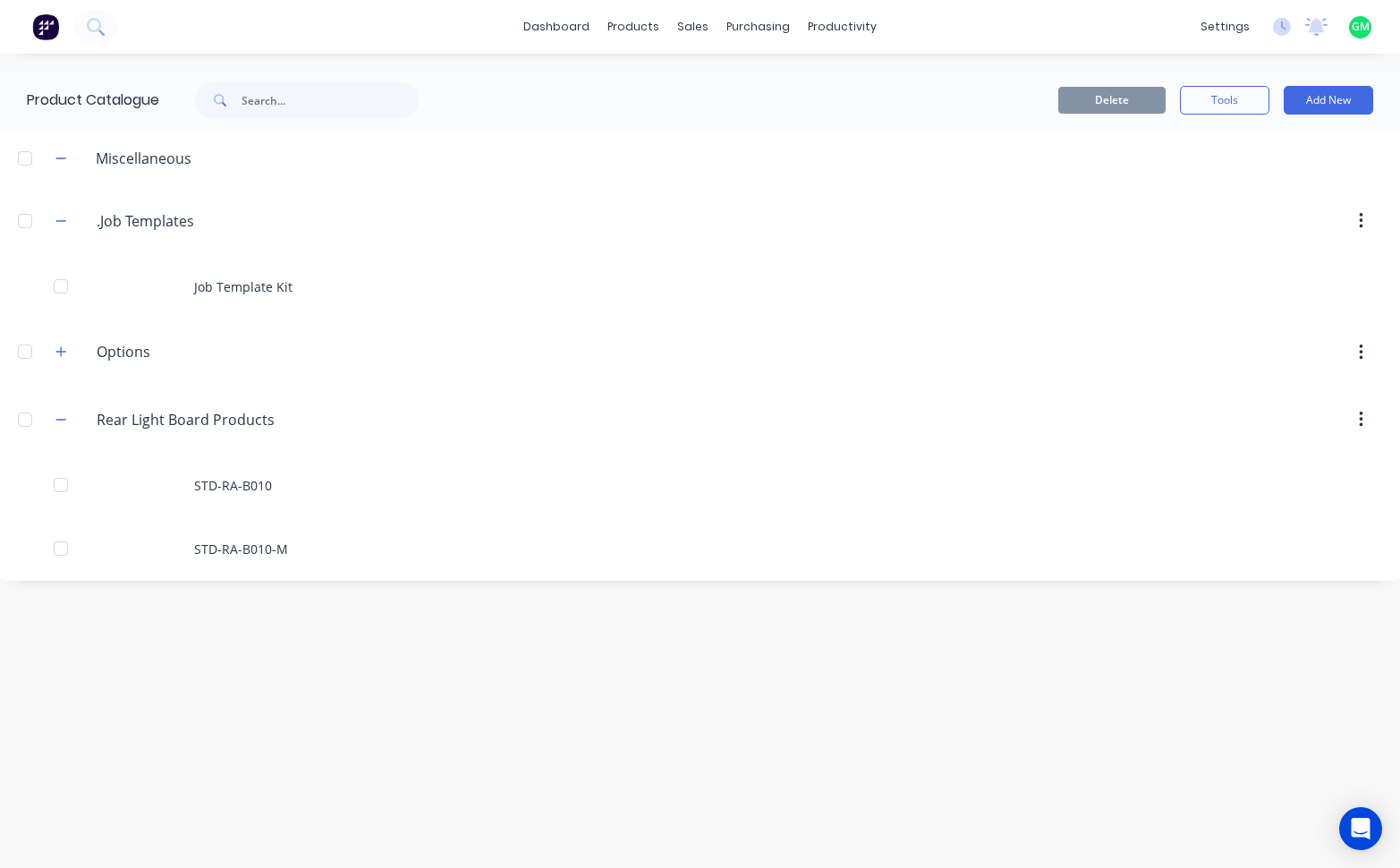
click at [144, 154] on div "Miscellaneous" at bounding box center [144, 157] width 124 height 21
drag, startPoint x: 199, startPoint y: 156, endPoint x: 184, endPoint y: 156, distance: 15.0
click at [195, 156] on div "Miscellaneous" at bounding box center [144, 157] width 124 height 21
click at [184, 156] on div "Miscellaneous" at bounding box center [144, 157] width 124 height 21
click at [54, 159] on button "button" at bounding box center [61, 157] width 22 height 22
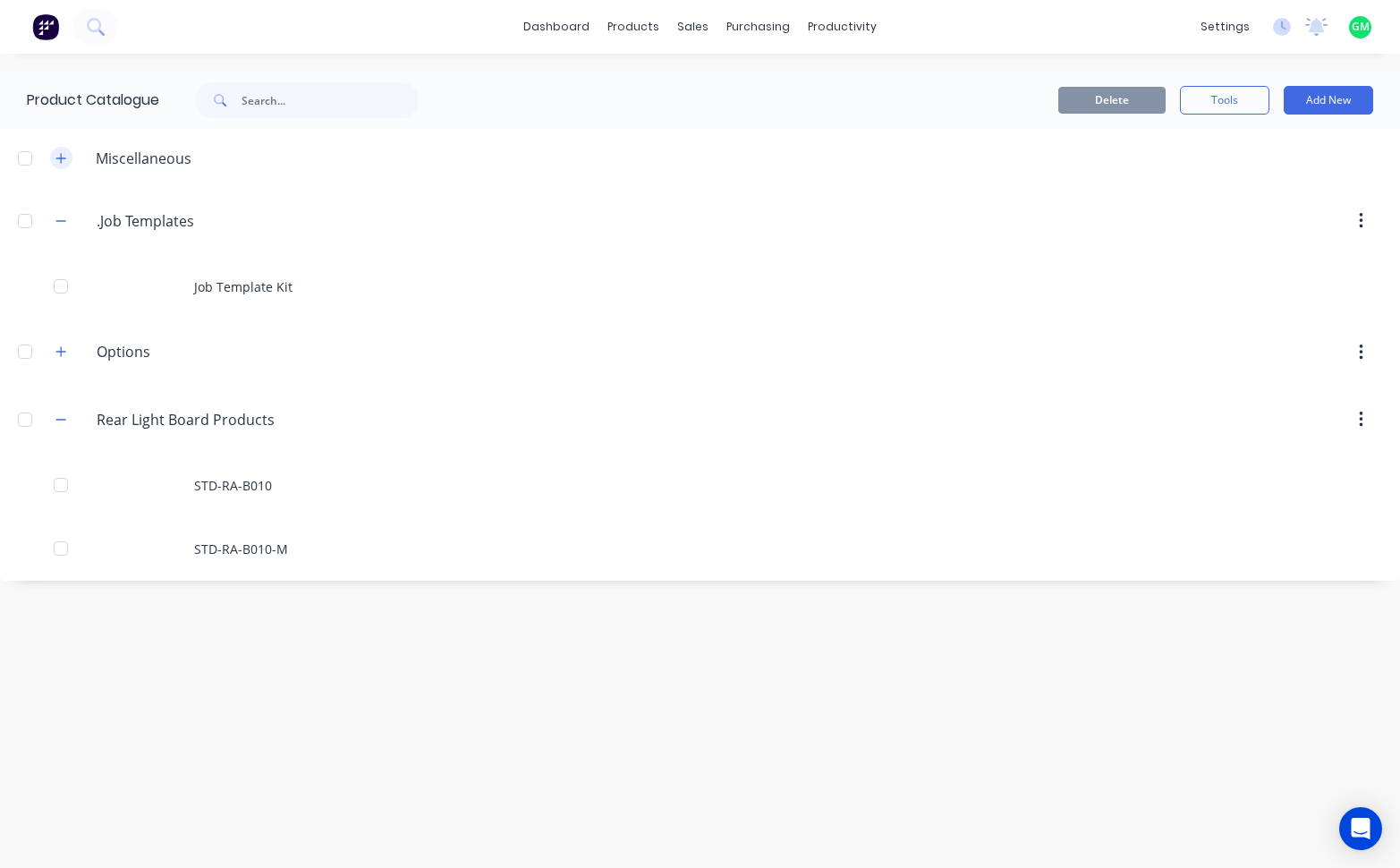
click at [60, 159] on icon "button" at bounding box center [61, 158] width 11 height 13
click at [57, 164] on icon "button" at bounding box center [61, 158] width 11 height 13
drag, startPoint x: 246, startPoint y: 166, endPoint x: 233, endPoint y: 166, distance: 13.0
click at [241, 166] on div at bounding box center [802, 157] width 1194 height 22
click at [175, 157] on div "Miscellaneous" at bounding box center [144, 157] width 124 height 21
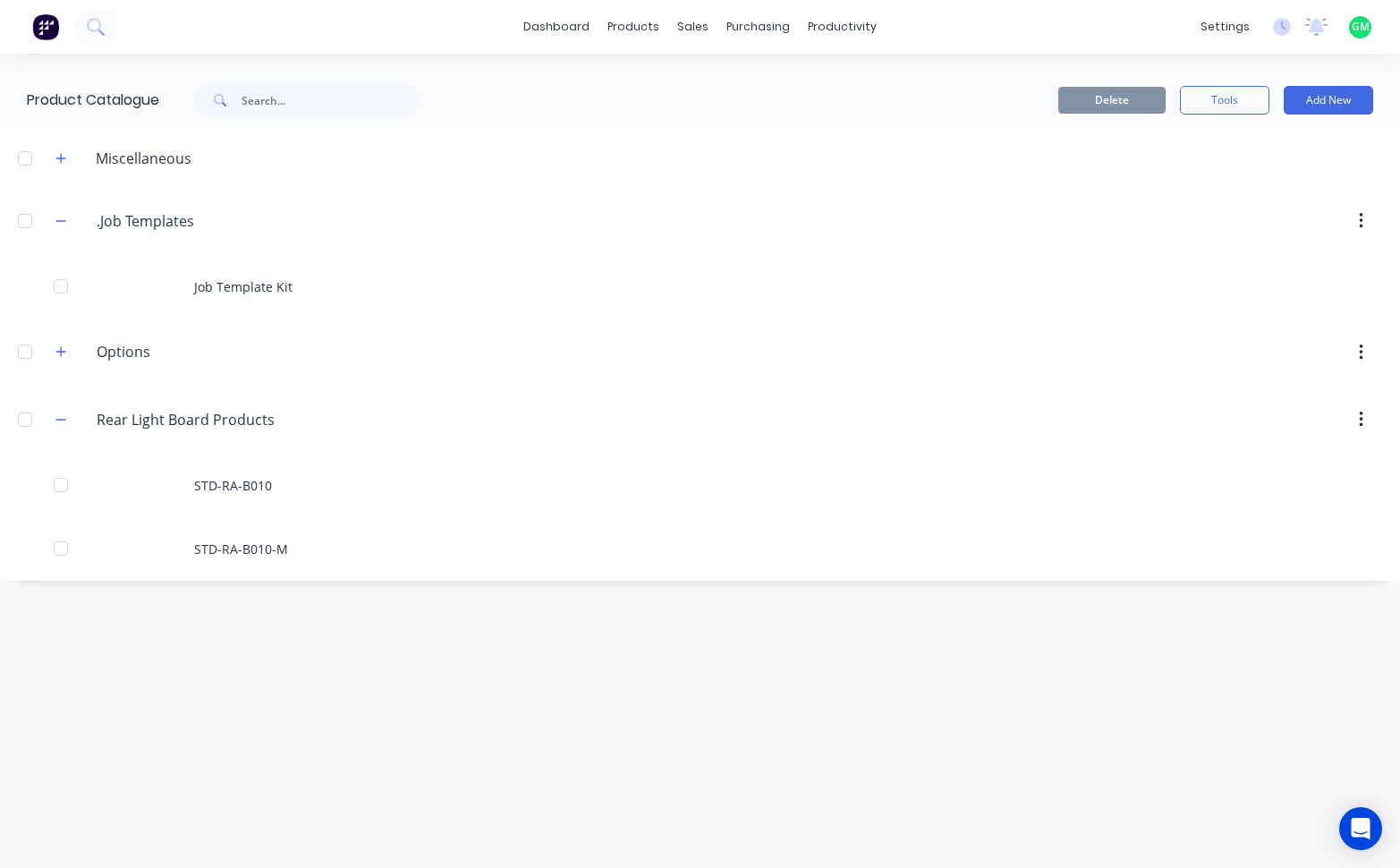
click at [190, 159] on div "Miscellaneous" at bounding box center [144, 157] width 124 height 21
click at [179, 152] on div "Miscellaneous" at bounding box center [144, 157] width 124 height 21
drag, startPoint x: 179, startPoint y: 152, endPoint x: 154, endPoint y: 160, distance: 26.2
click at [154, 160] on div "Miscellaneous" at bounding box center [144, 157] width 124 height 21
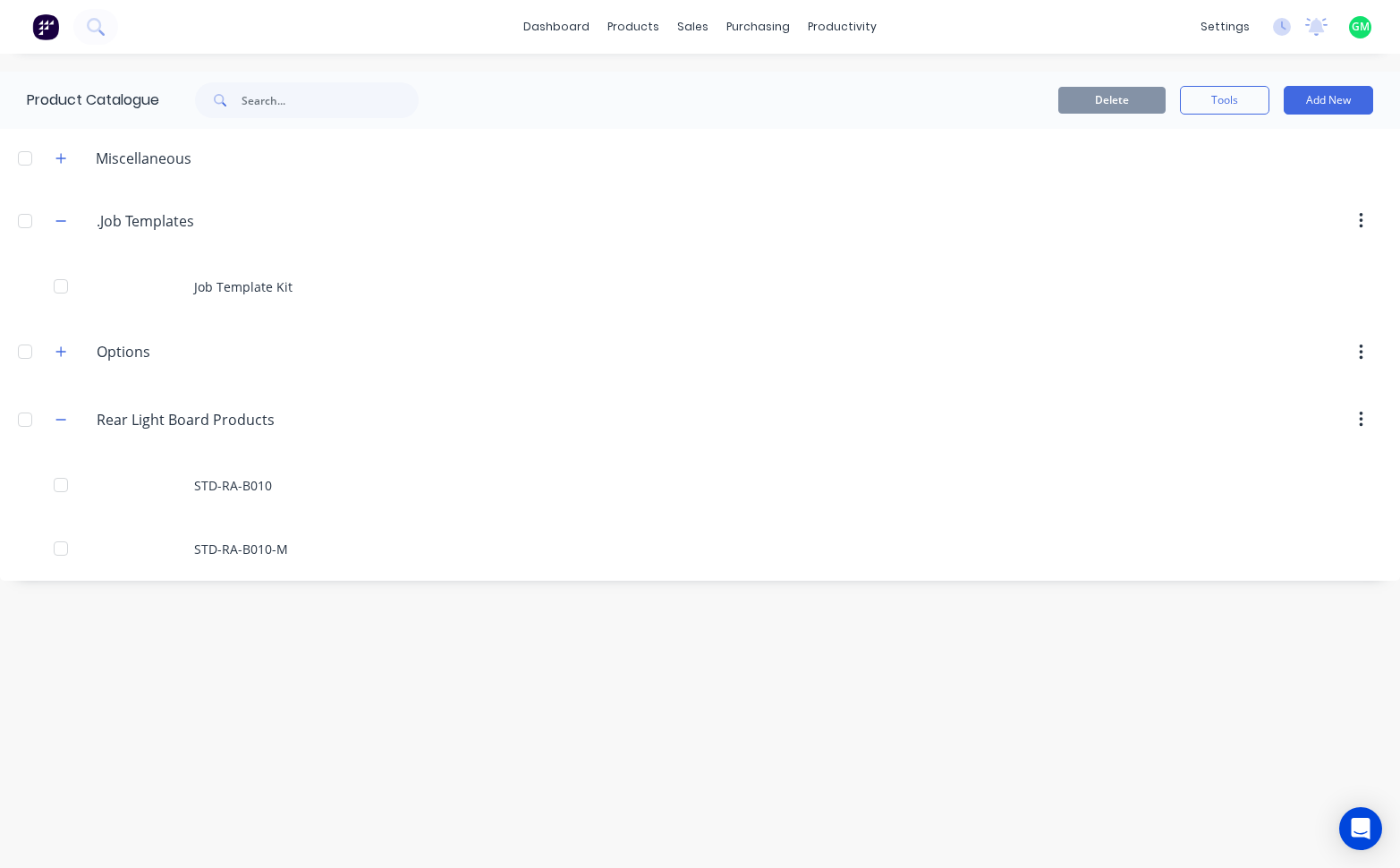
drag, startPoint x: 843, startPoint y: 715, endPoint x: 934, endPoint y: 556, distance: 183.2
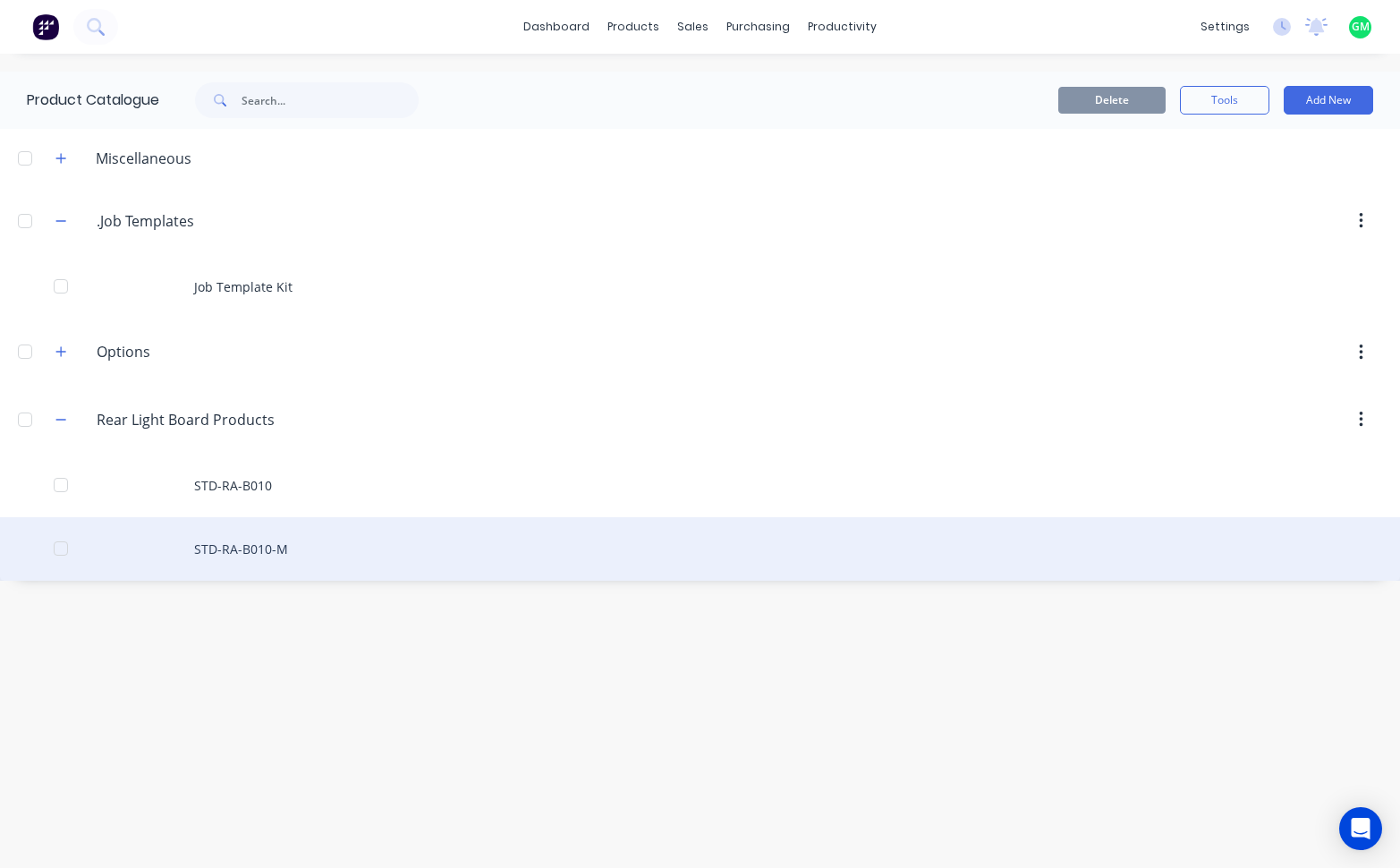
click at [846, 716] on div "Product Catalogue Delete Tools Add New Miscellaneous .Job.Templates .Job Templa…" at bounding box center [700, 460] width 1400 height 778
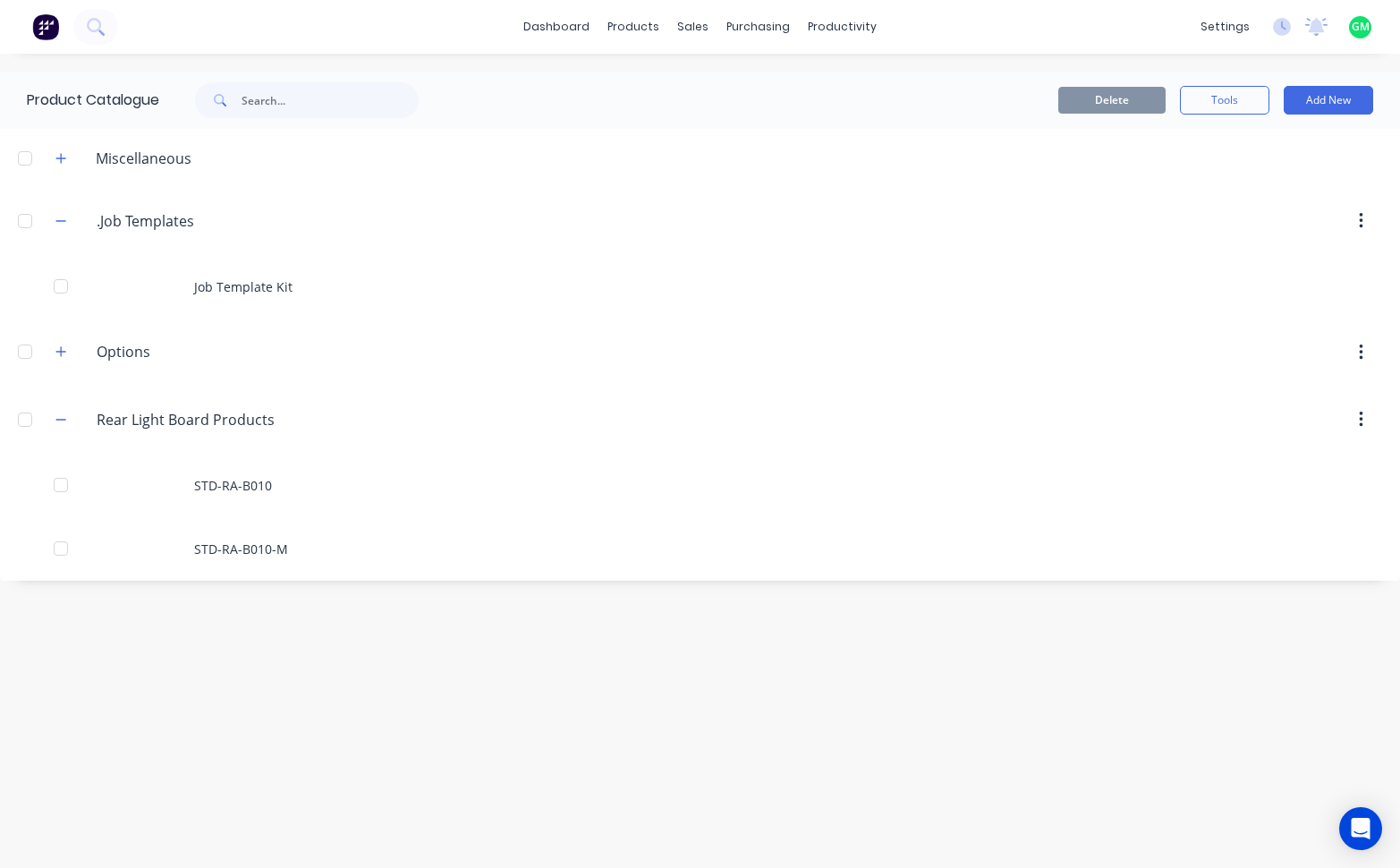
click at [778, 429] on div at bounding box center [852, 419] width 1060 height 32
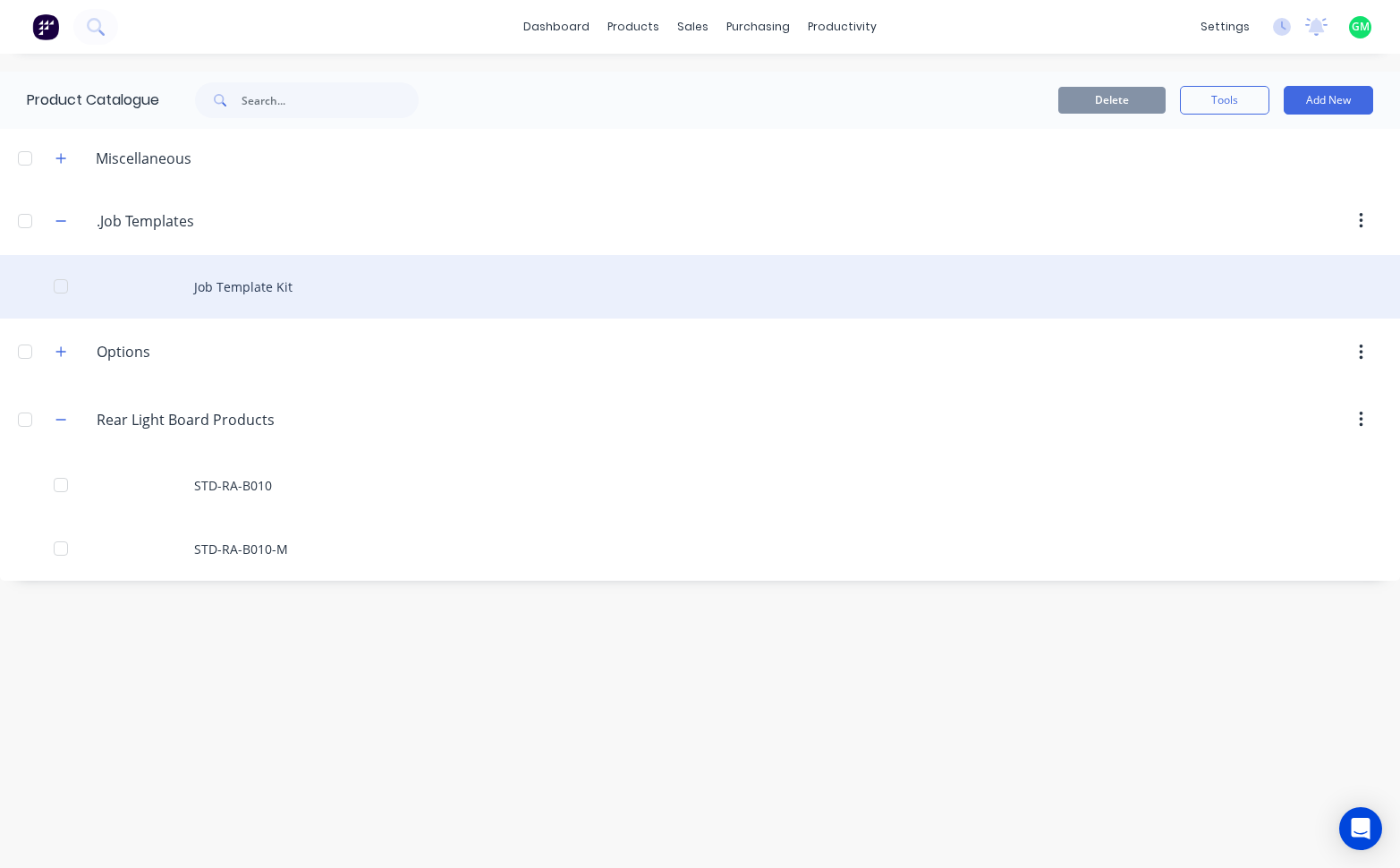
click at [852, 268] on div "Job Template Kit" at bounding box center [700, 286] width 1400 height 64
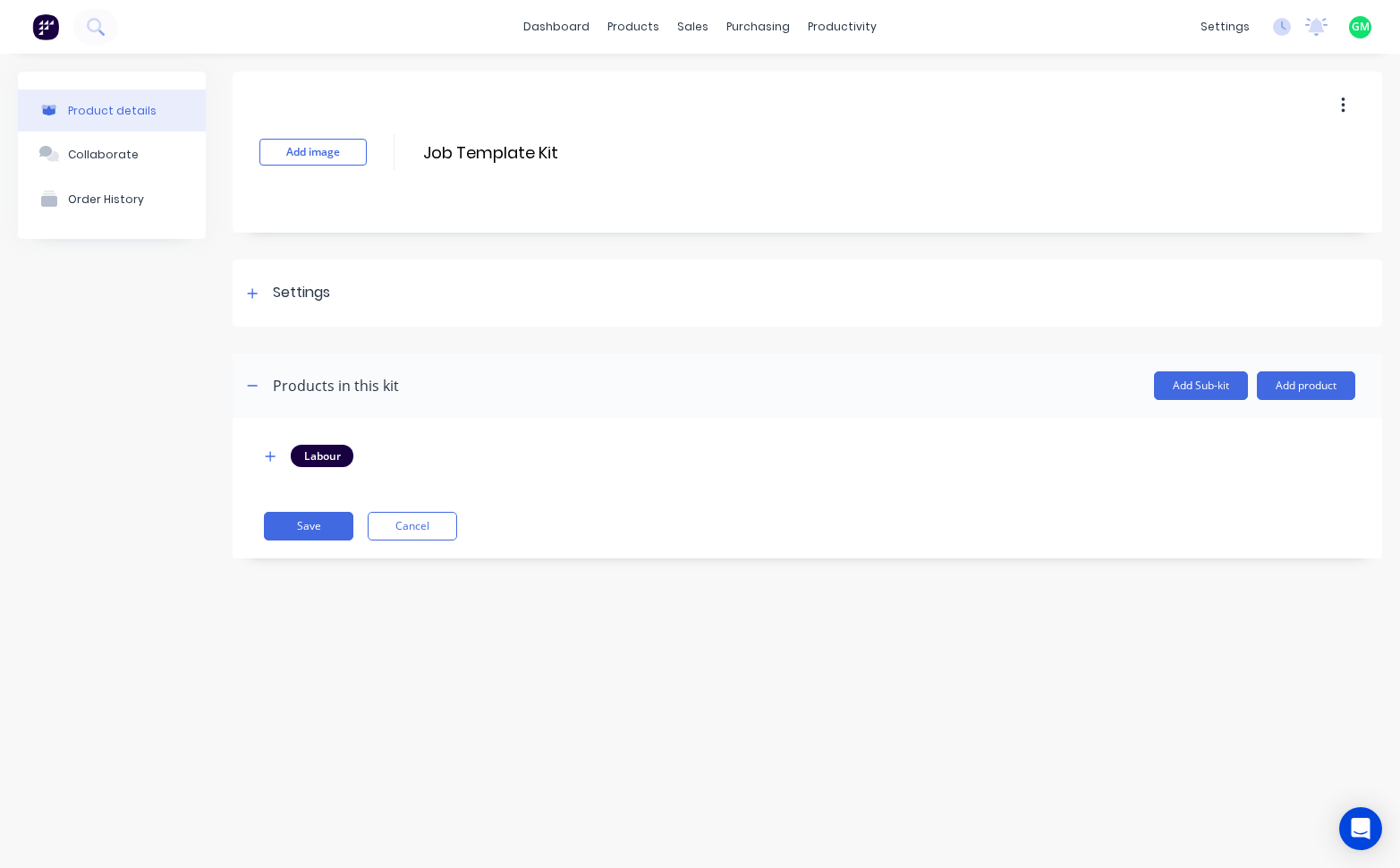
click at [380, 585] on div "Add image Job Template Kit Job Template Kit Enter kit name Settings Kit descrip…" at bounding box center [807, 328] width 1150 height 513
drag, startPoint x: 641, startPoint y: 26, endPoint x: 648, endPoint y: 53, distance: 27.9
click at [645, 27] on div "products" at bounding box center [633, 26] width 69 height 27
click at [652, 95] on link "Product Catalogue" at bounding box center [723, 84] width 237 height 36
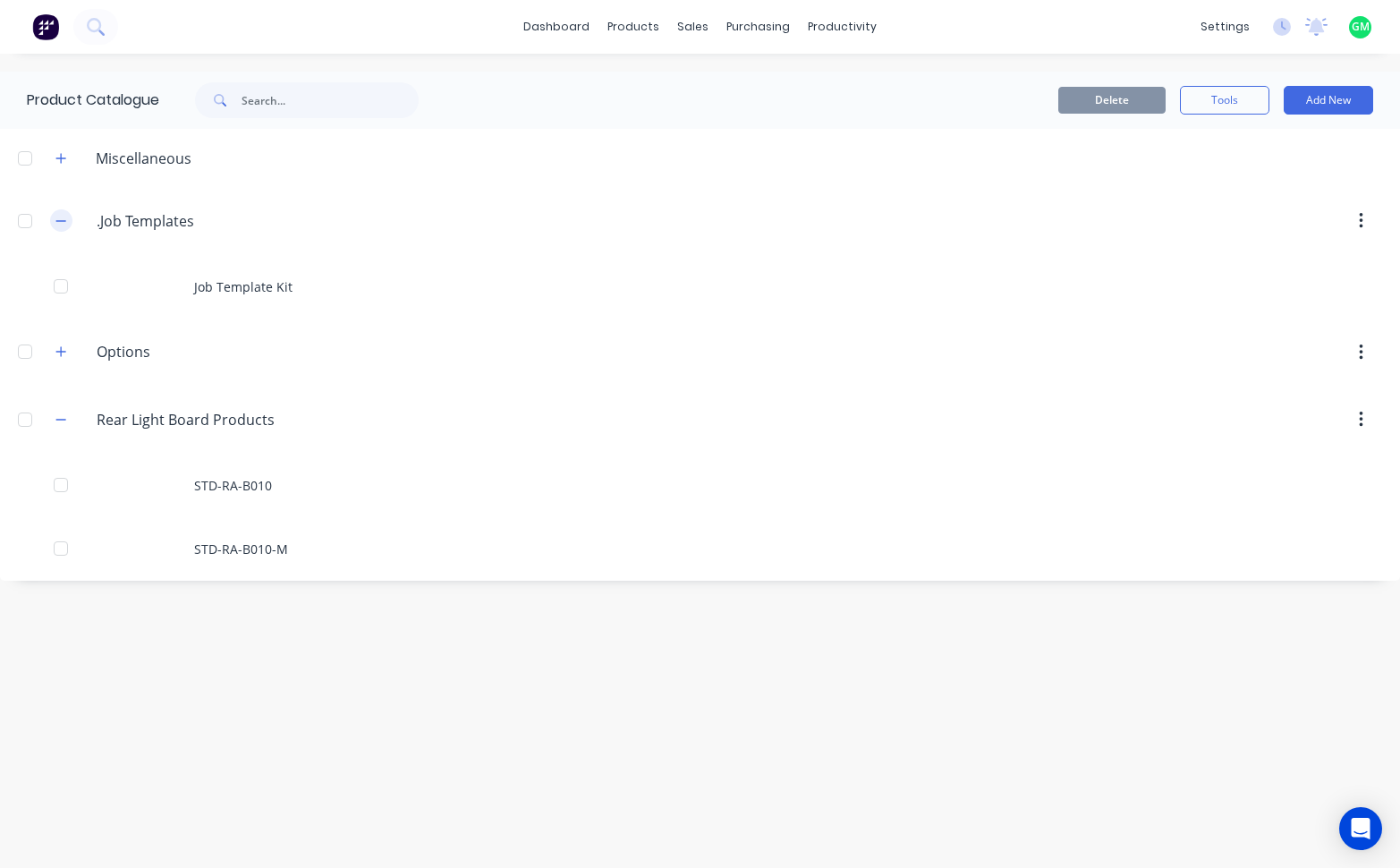
click at [59, 221] on icon "button" at bounding box center [61, 220] width 10 height 1
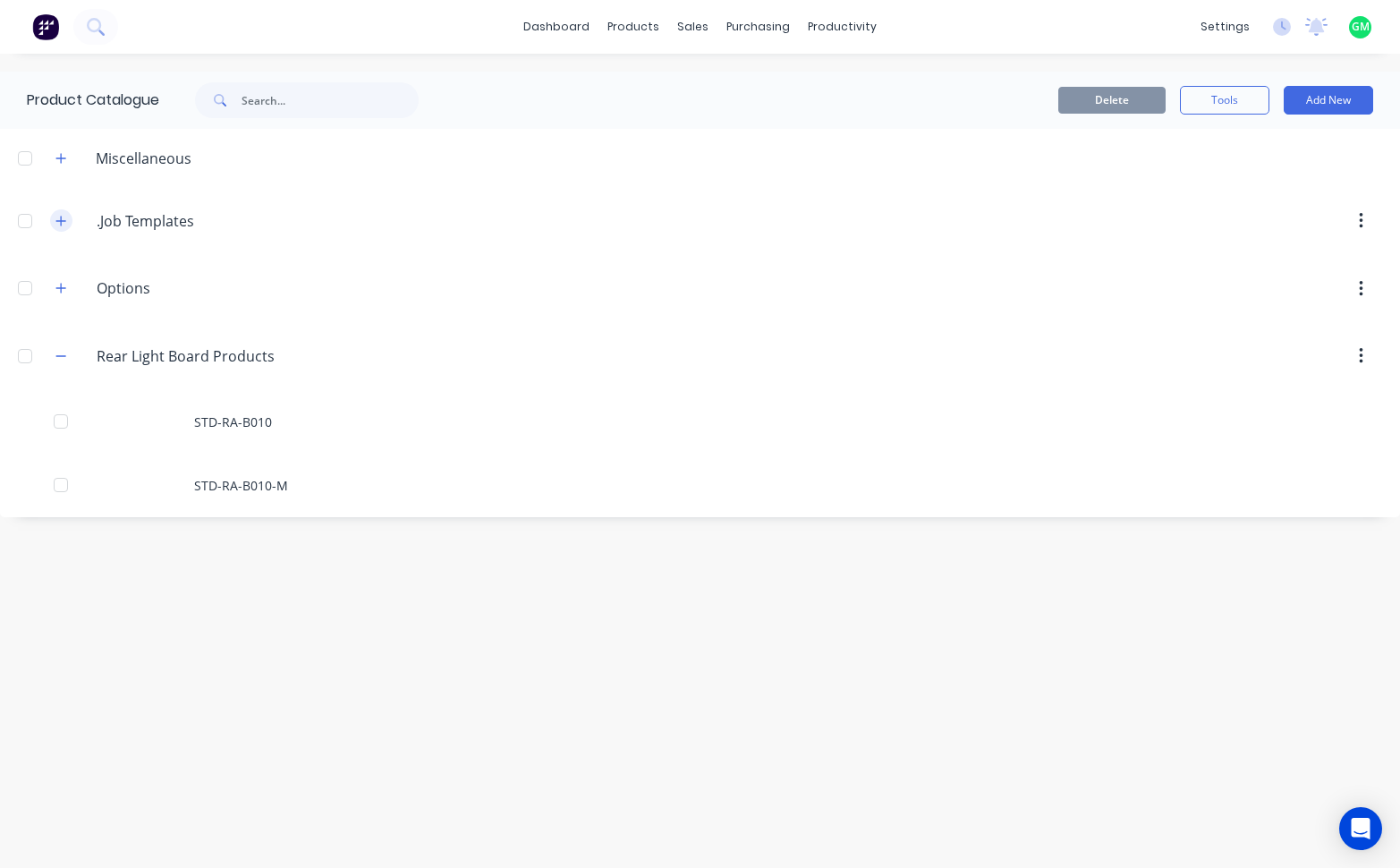
click at [57, 221] on button "button" at bounding box center [61, 220] width 22 height 22
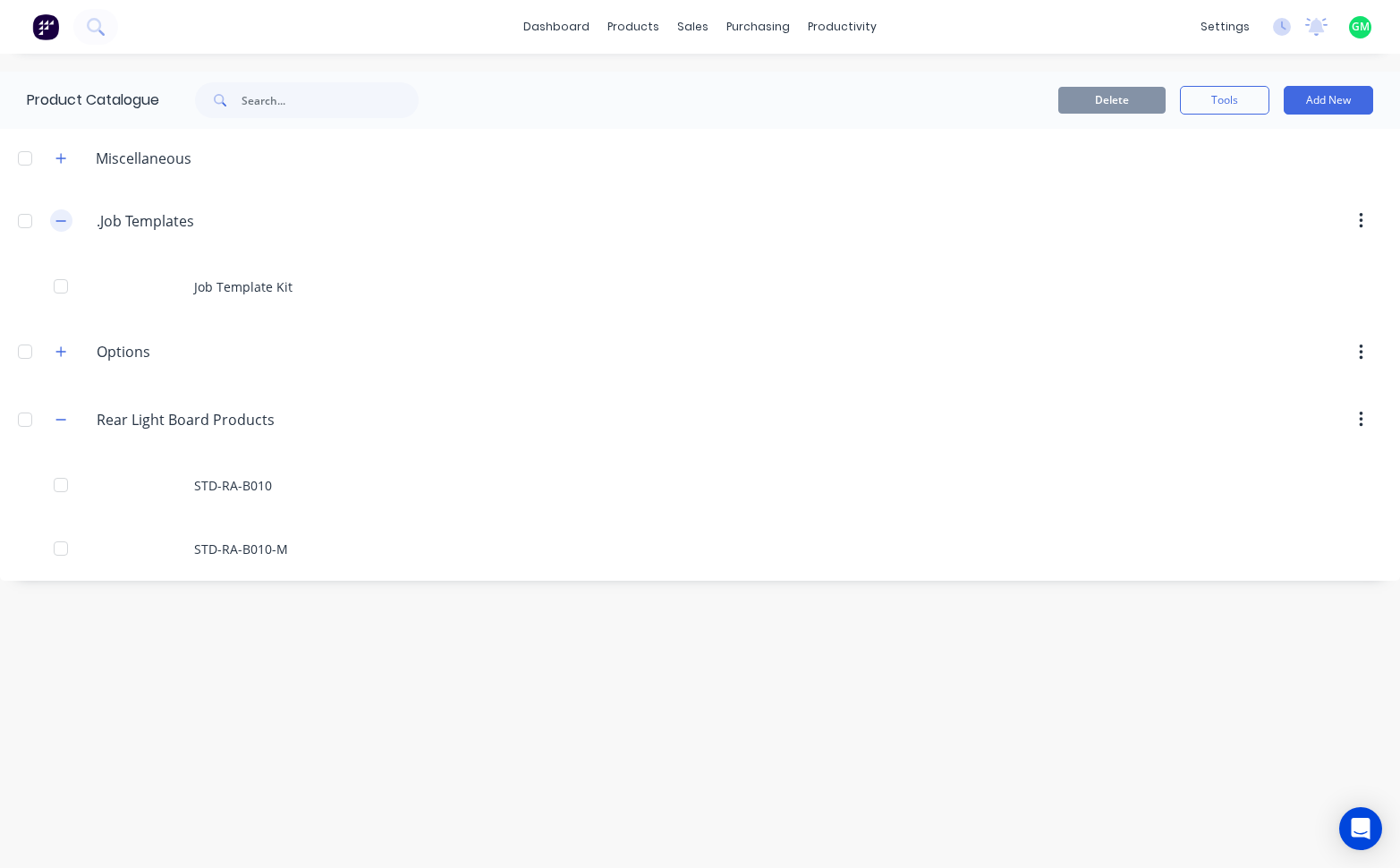
click at [57, 221] on icon "button" at bounding box center [61, 221] width 11 height 13
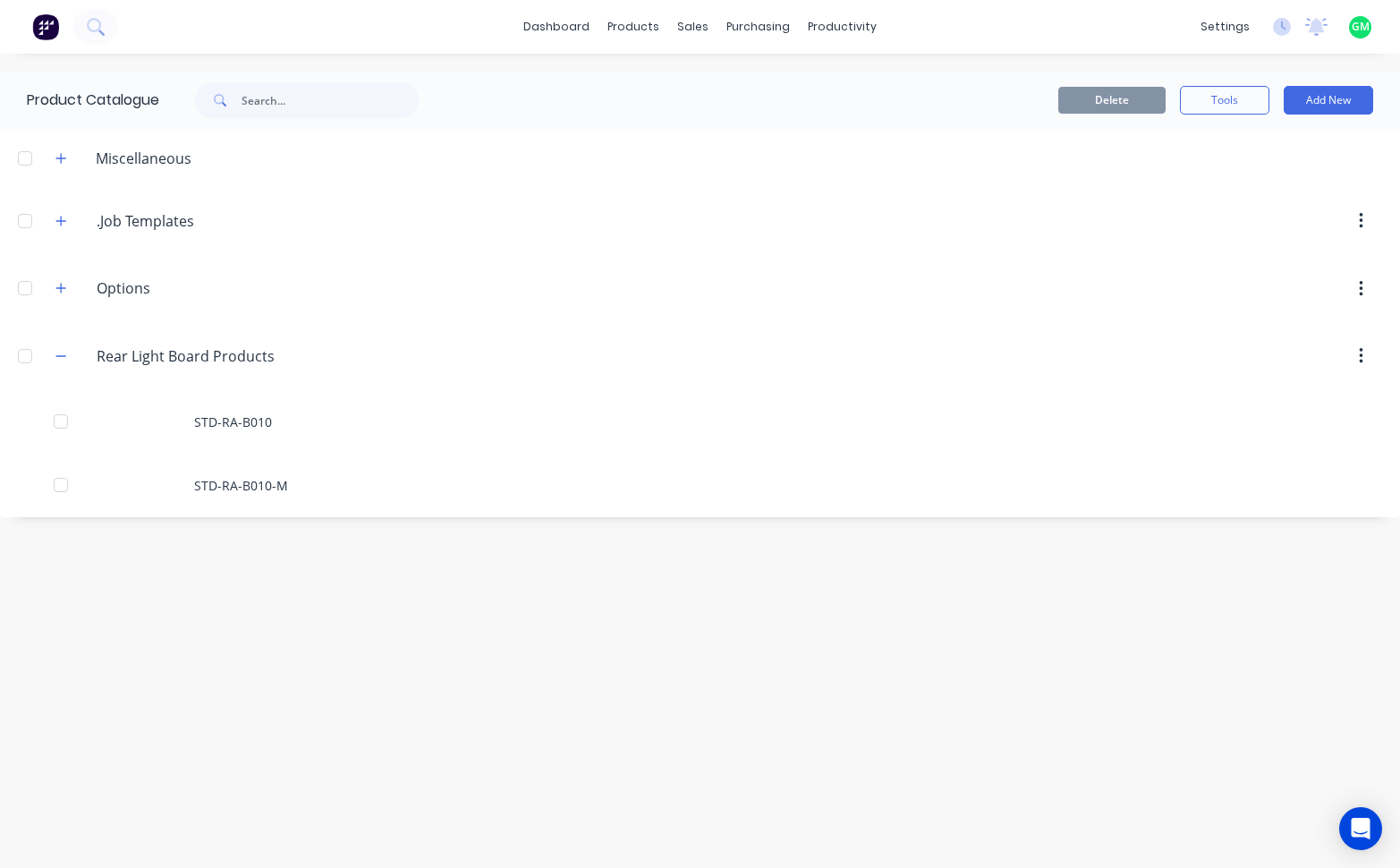
click at [63, 170] on header "Miscellaneous" at bounding box center [700, 157] width 1400 height 58
click at [61, 157] on icon "button" at bounding box center [61, 157] width 10 height 10
click at [61, 157] on icon "button" at bounding box center [61, 157] width 10 height 1
click at [63, 165] on button "button" at bounding box center [61, 157] width 22 height 22
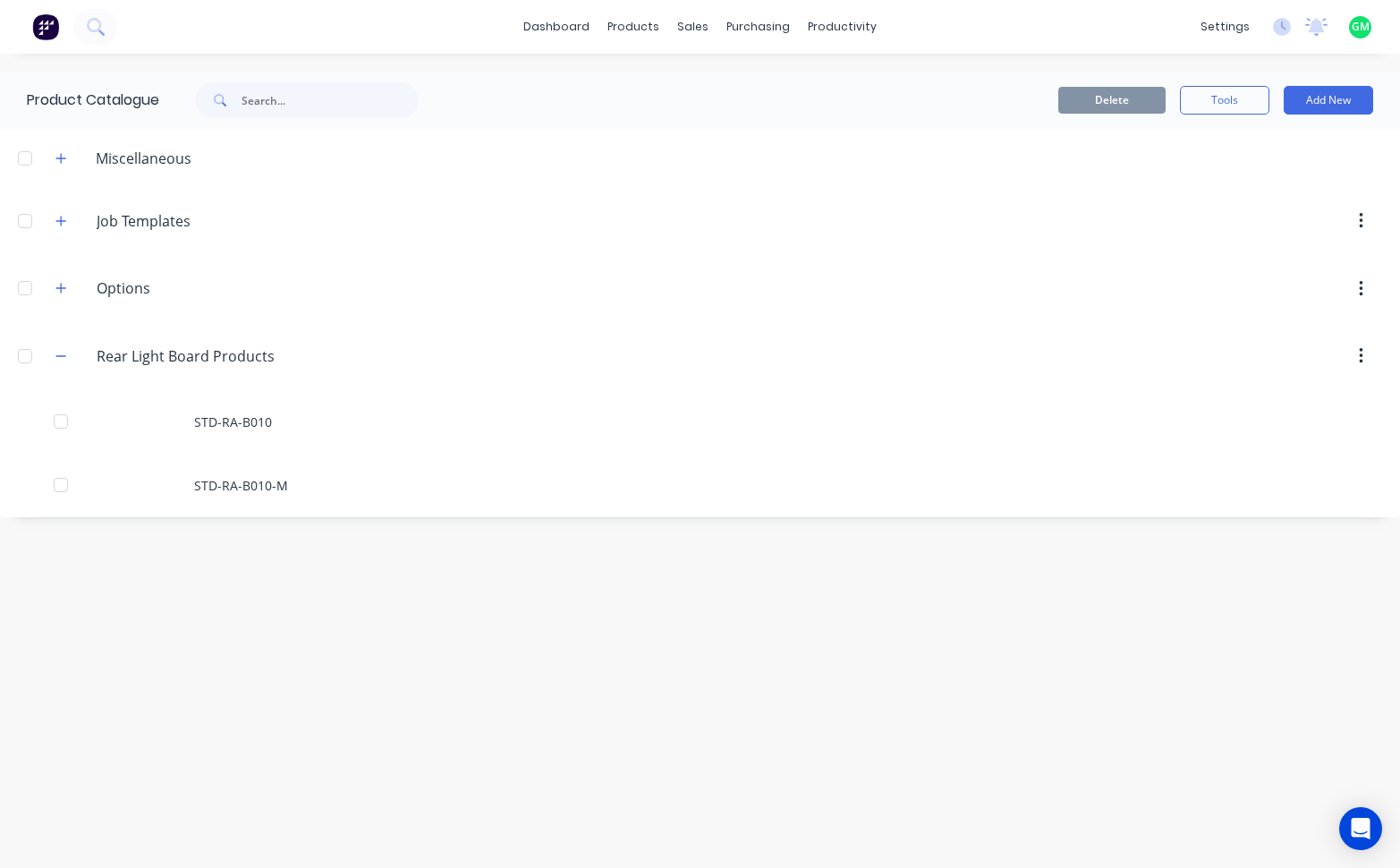
type input "Job Templates"
click at [192, 207] on div "Job.Templates Job Templates" at bounding box center [181, 220] width 281 height 32
click at [215, 165] on div at bounding box center [802, 157] width 1194 height 22
click at [163, 149] on div "Miscellaneous" at bounding box center [144, 157] width 124 height 21
click at [103, 157] on div "Miscellaneous" at bounding box center [144, 157] width 124 height 21
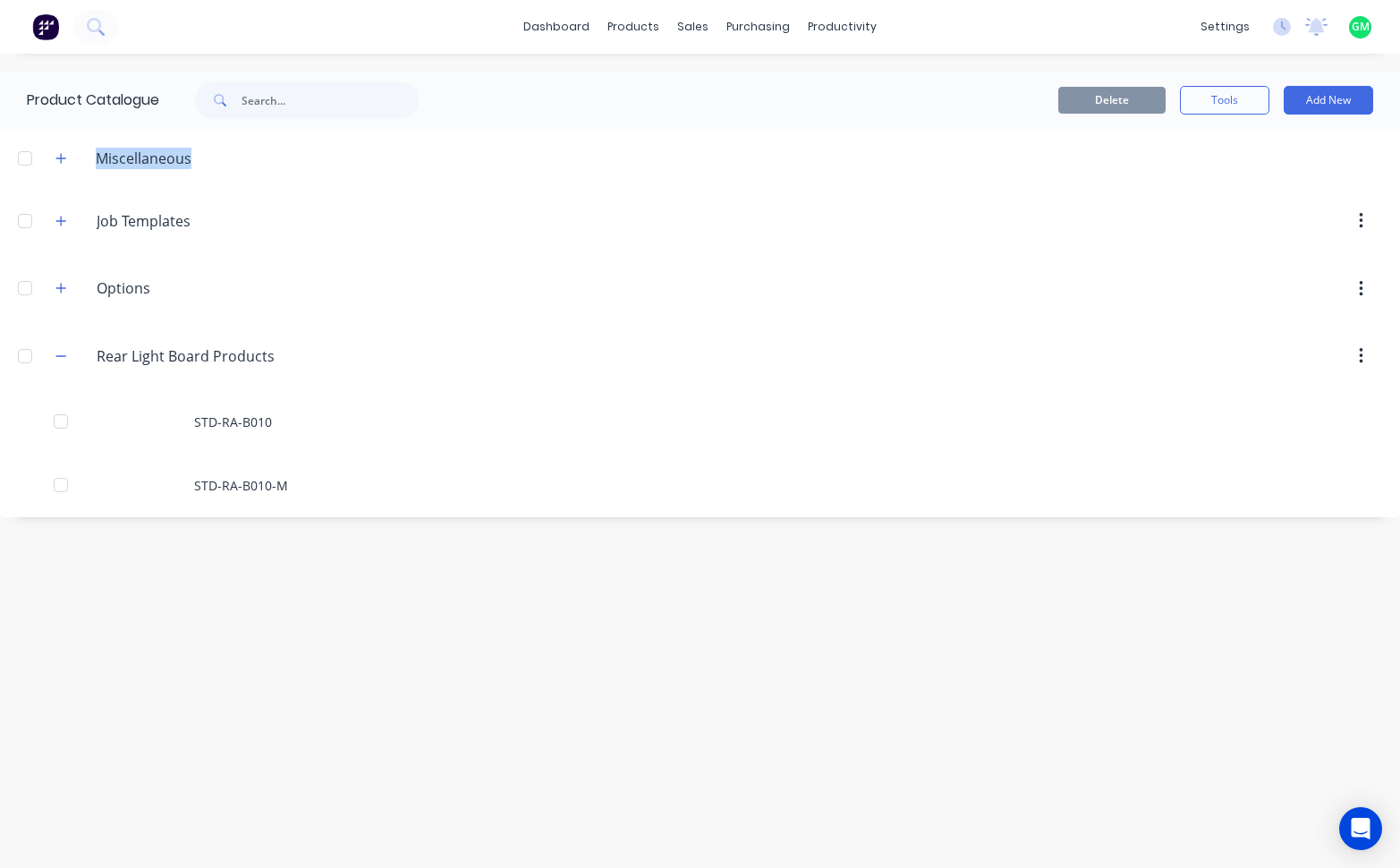
click at [103, 157] on div "Miscellaneous" at bounding box center [144, 157] width 124 height 21
click at [95, 159] on div "Miscellaneous" at bounding box center [144, 157] width 124 height 21
drag, startPoint x: 103, startPoint y: 161, endPoint x: 147, endPoint y: 152, distance: 44.9
click at [147, 152] on div "Miscellaneous" at bounding box center [144, 157] width 124 height 21
click at [64, 162] on icon "button" at bounding box center [61, 158] width 11 height 13
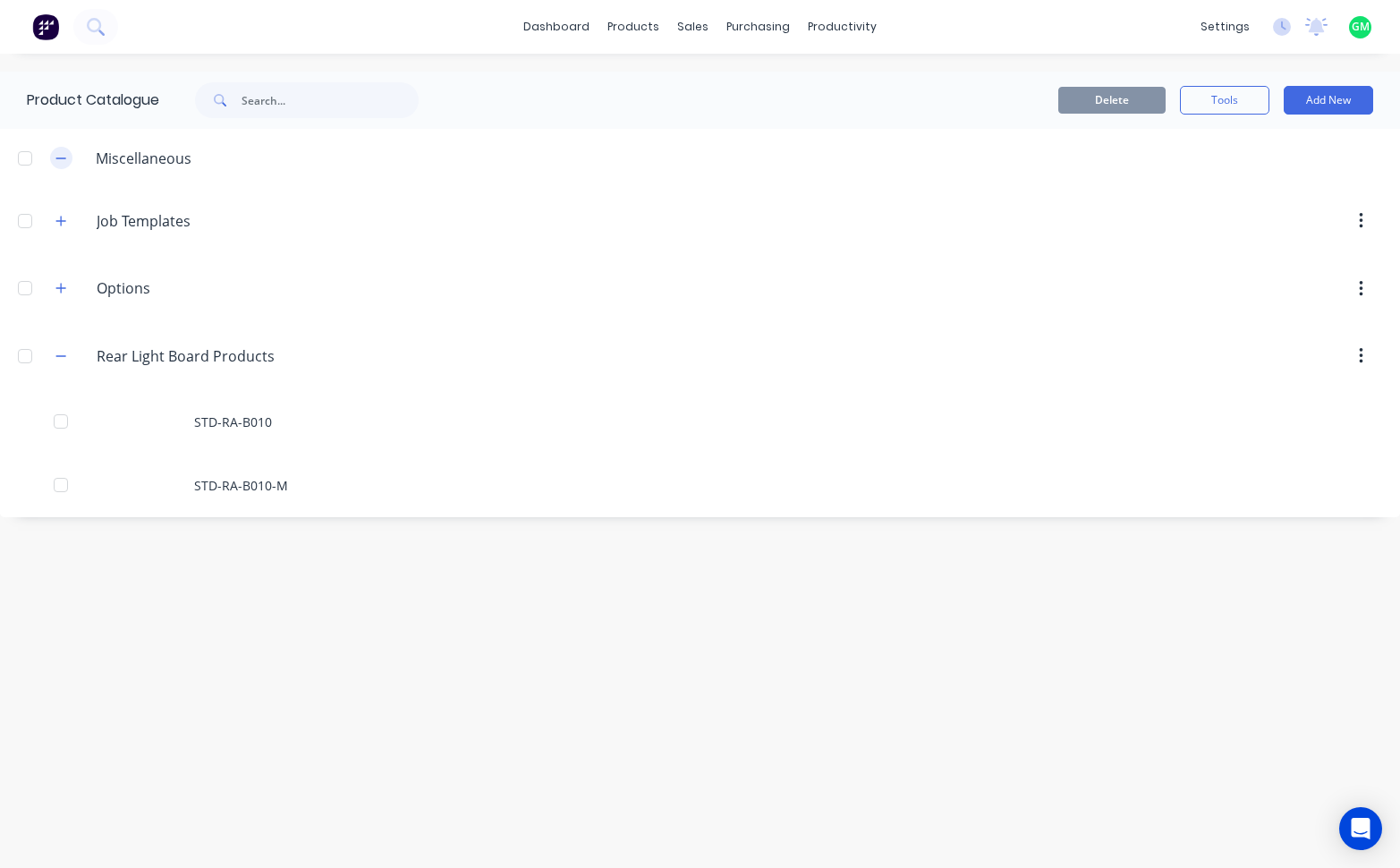
click at [64, 162] on icon "button" at bounding box center [61, 158] width 11 height 13
click at [129, 166] on div "Miscellaneous" at bounding box center [144, 157] width 124 height 21
drag, startPoint x: 152, startPoint y: 162, endPoint x: 117, endPoint y: 117, distance: 57.0
click at [117, 117] on div "Product Catalogue Delete Tools Add New Miscellaneous Job.Templates Job Template…" at bounding box center [700, 294] width 1400 height 446
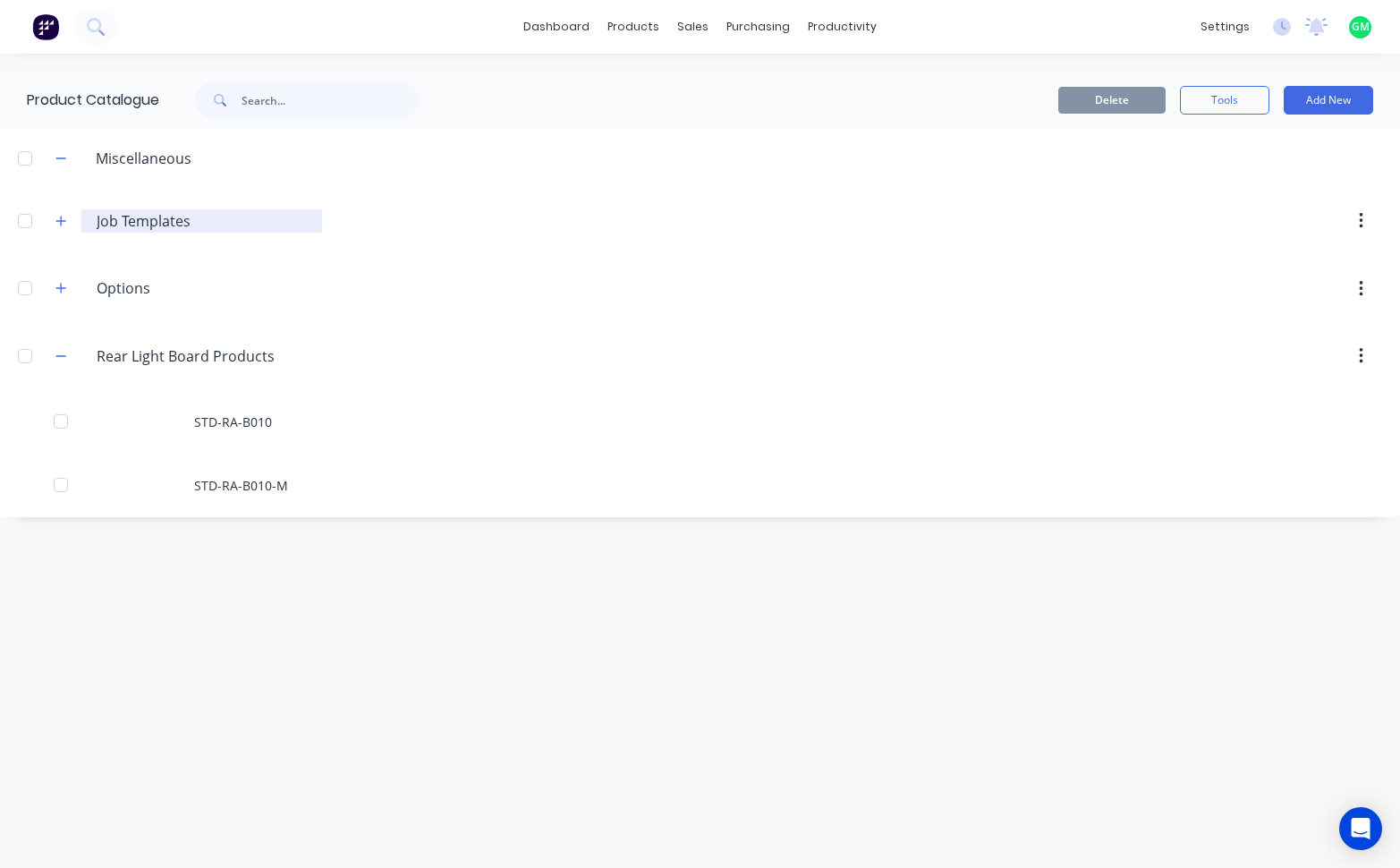
drag, startPoint x: 117, startPoint y: 117, endPoint x: 230, endPoint y: 216, distance: 150.2
click at [279, 216] on input "Job Templates" at bounding box center [202, 220] width 212 height 21
click at [64, 296] on button "button" at bounding box center [61, 288] width 22 height 22
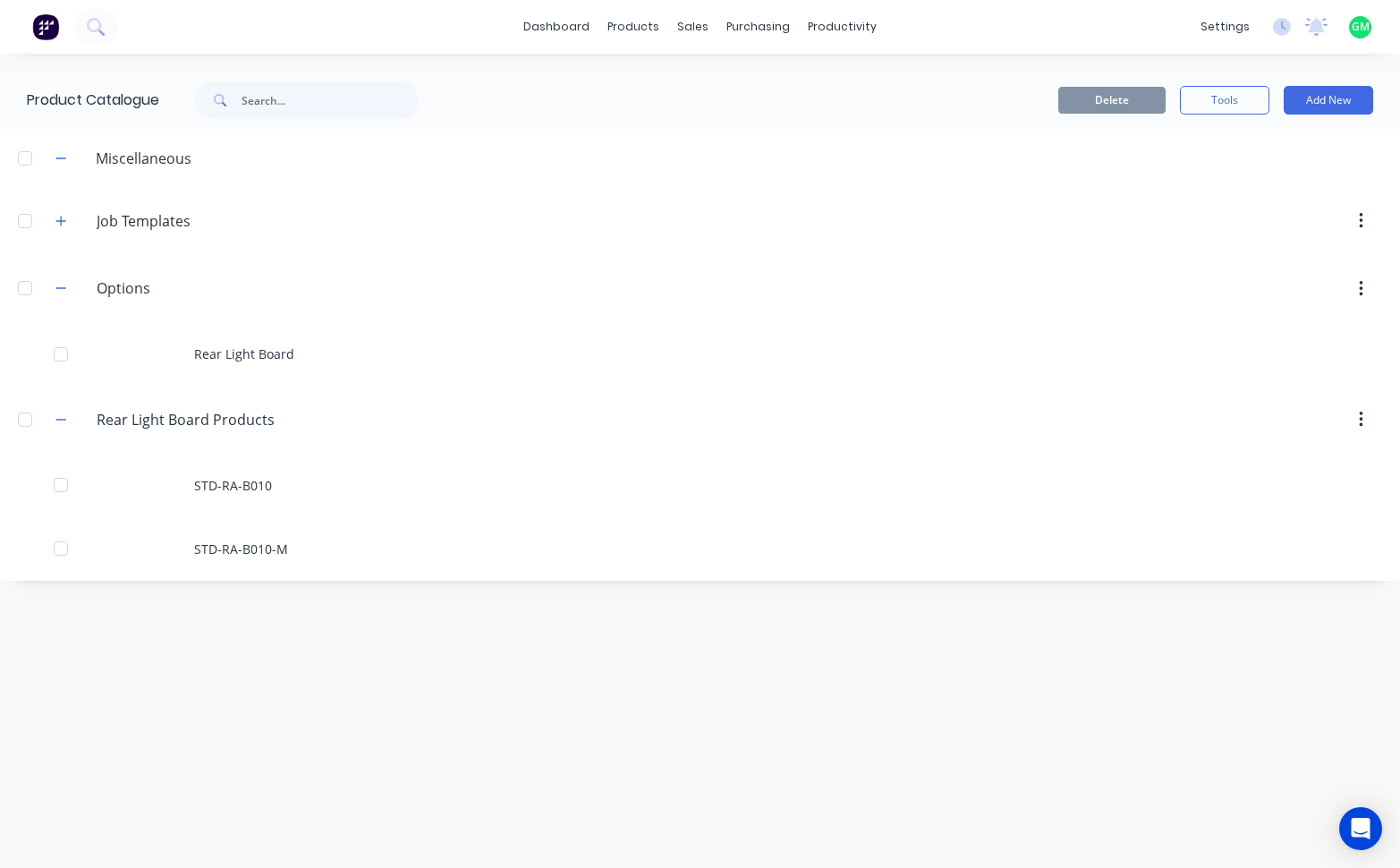
click at [622, 392] on header "Rear.Light.Board.Products Rear Light Board Products" at bounding box center [700, 419] width 1400 height 68
click at [154, 414] on input "Rear Light Board Products" at bounding box center [202, 419] width 212 height 21
click at [30, 421] on div at bounding box center [25, 420] width 36 height 36
click at [16, 420] on div at bounding box center [25, 420] width 36 height 36
click at [889, 435] on header "Rear.Light.Board.Products Rear Light Board Products" at bounding box center [700, 419] width 1400 height 68
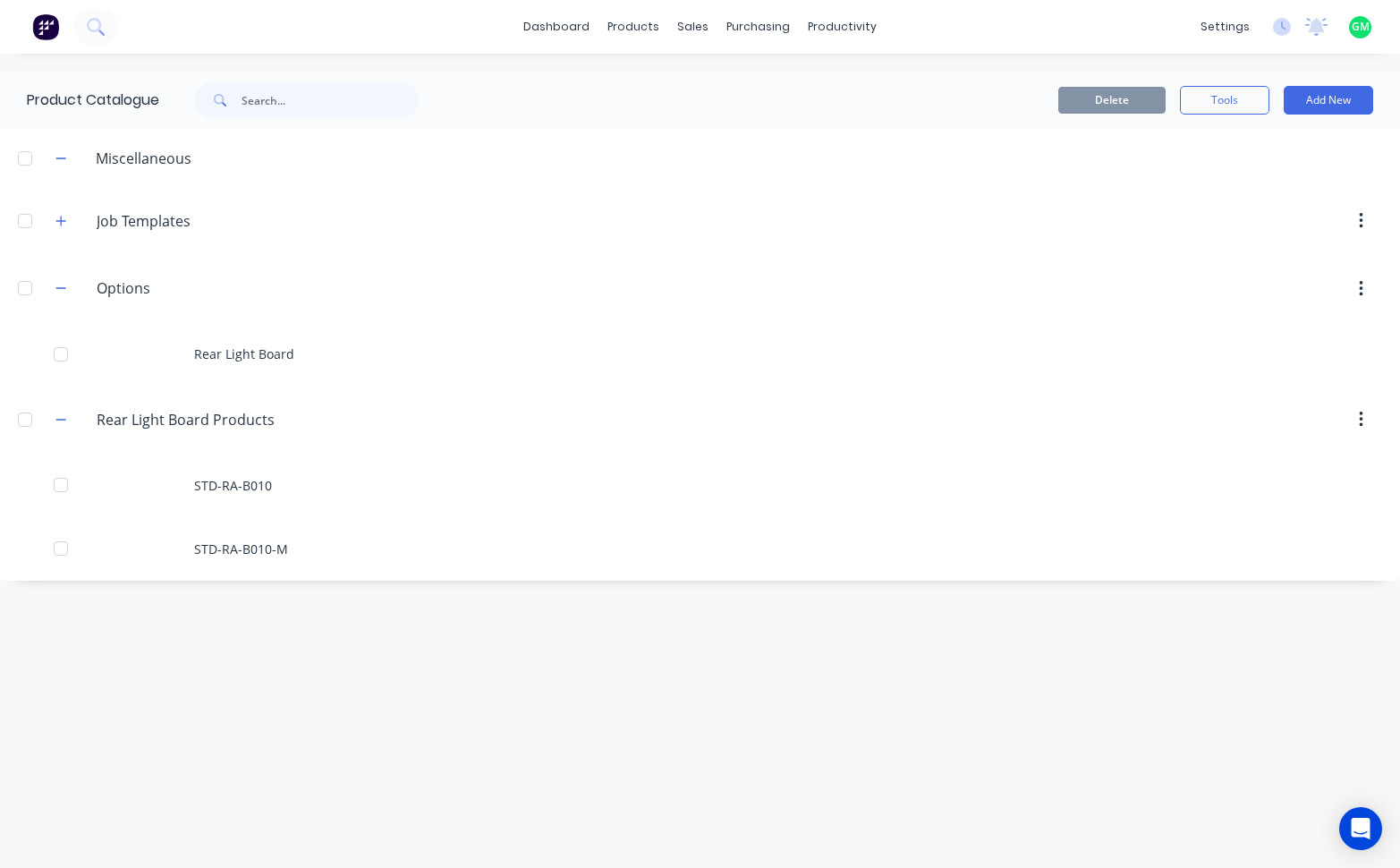
click at [1379, 408] on button "button" at bounding box center [1360, 419] width 42 height 32
click at [1366, 417] on button "button" at bounding box center [1360, 419] width 42 height 32
click at [1355, 428] on button "button" at bounding box center [1360, 419] width 42 height 32
click at [273, 421] on input "Rear Light Board Products" at bounding box center [202, 419] width 212 height 21
click at [1367, 419] on button "button" at bounding box center [1360, 419] width 42 height 32
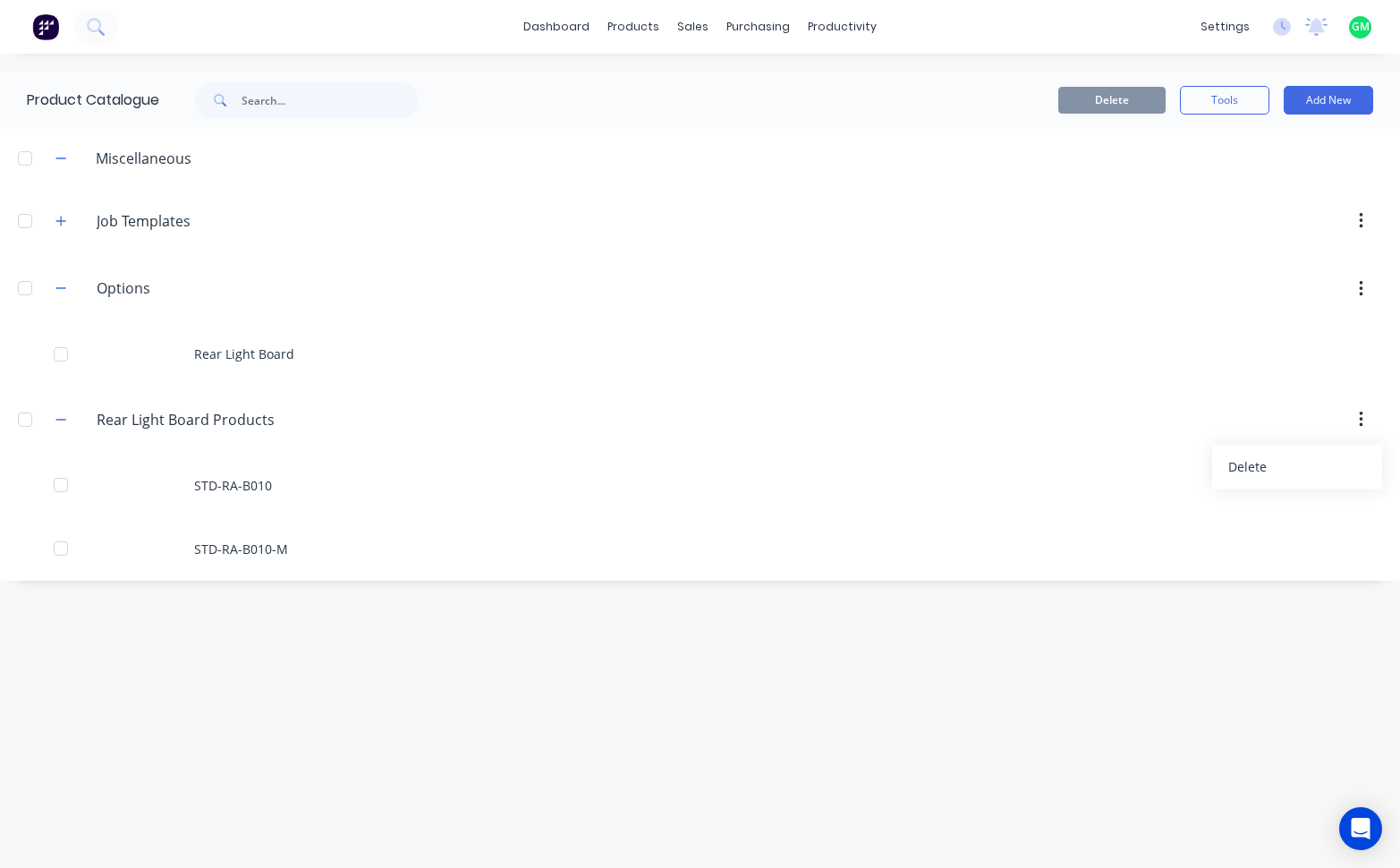
click at [543, 811] on div "Product Catalogue Delete Tools Add New Miscellaneous Job.Templates Job Template…" at bounding box center [700, 460] width 1400 height 778
